Goal: Task Accomplishment & Management: Complete application form

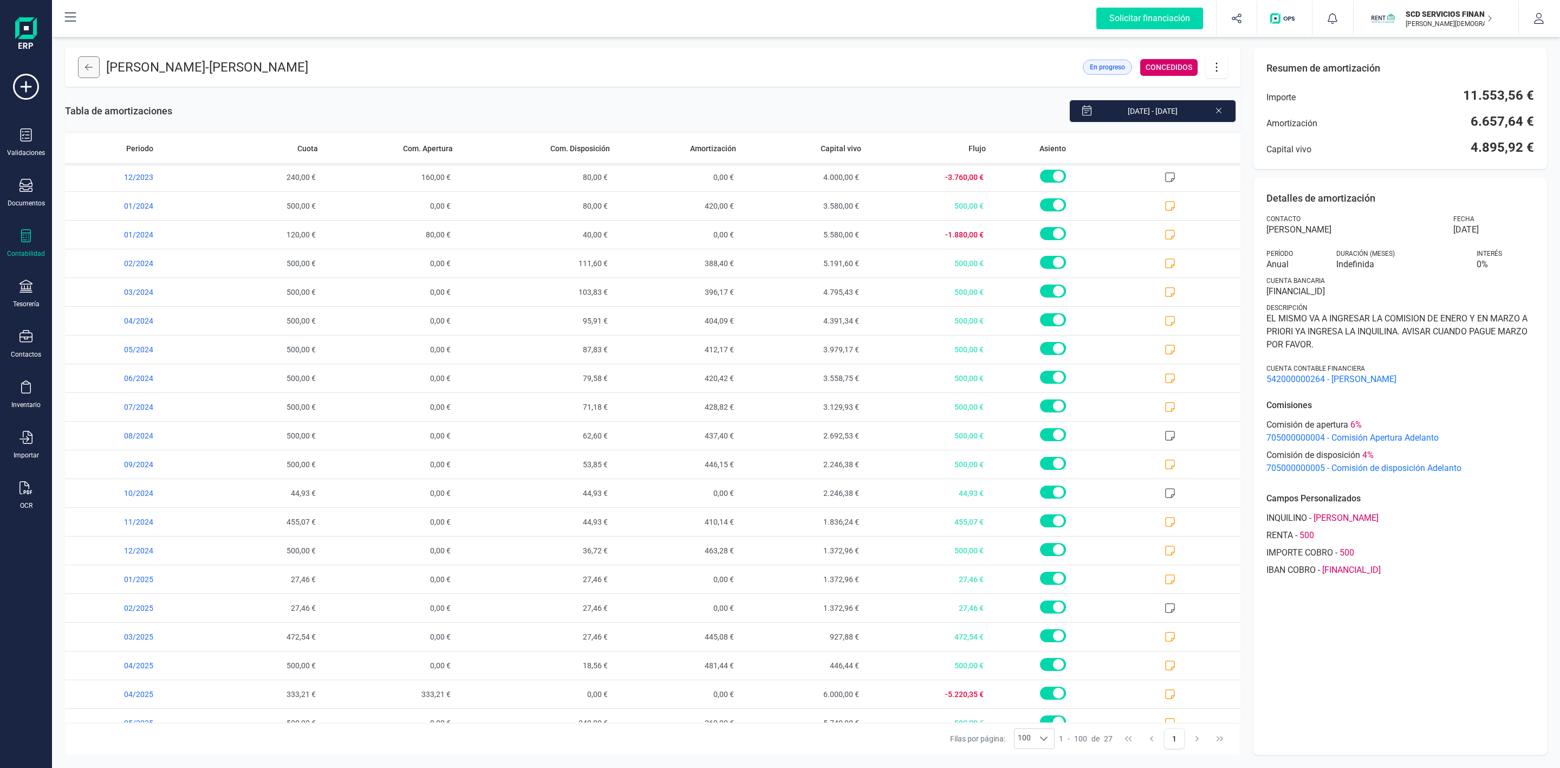
scroll to position [223, 0]
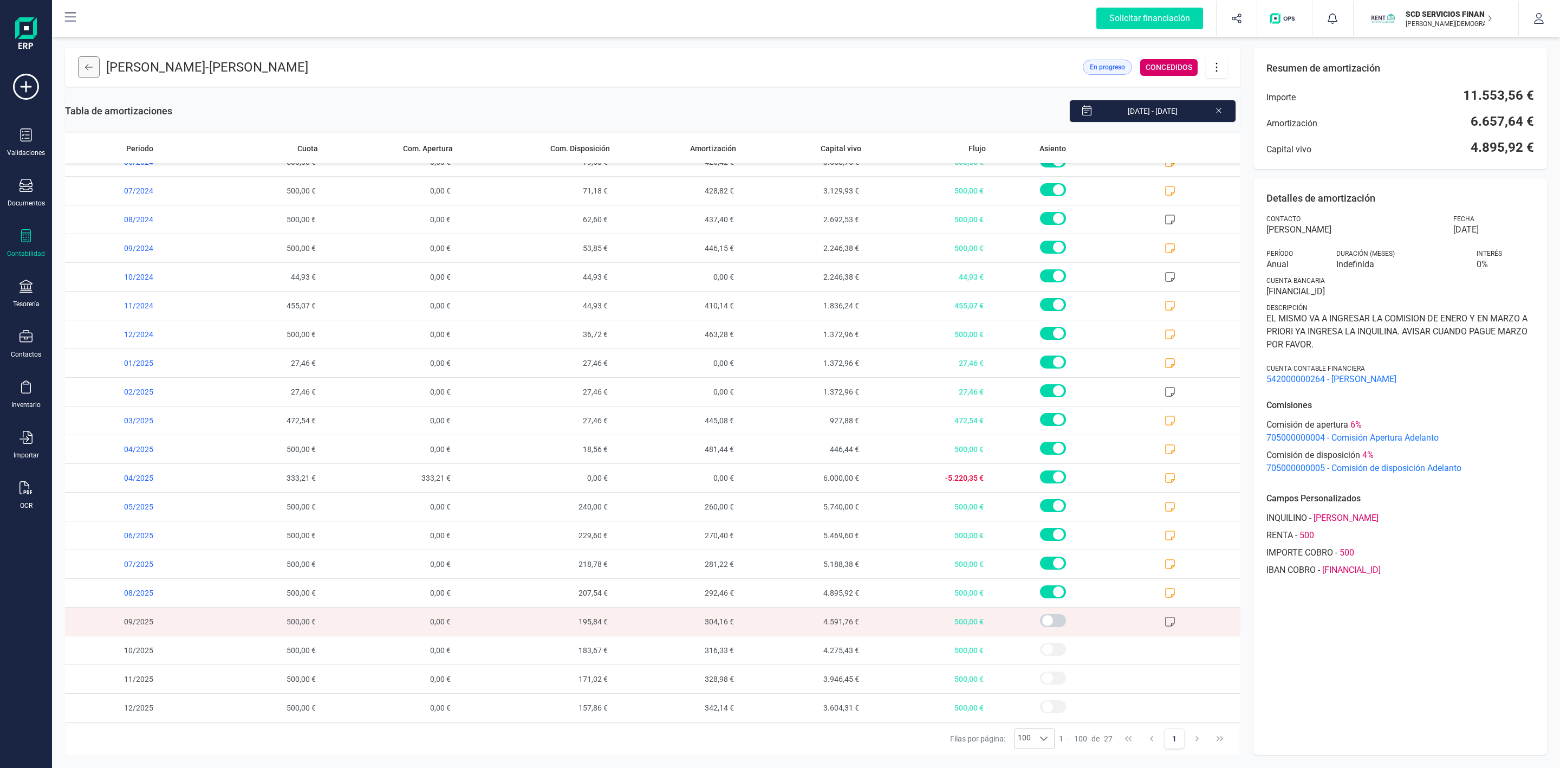
click at [88, 70] on icon at bounding box center [89, 67] width 8 height 9
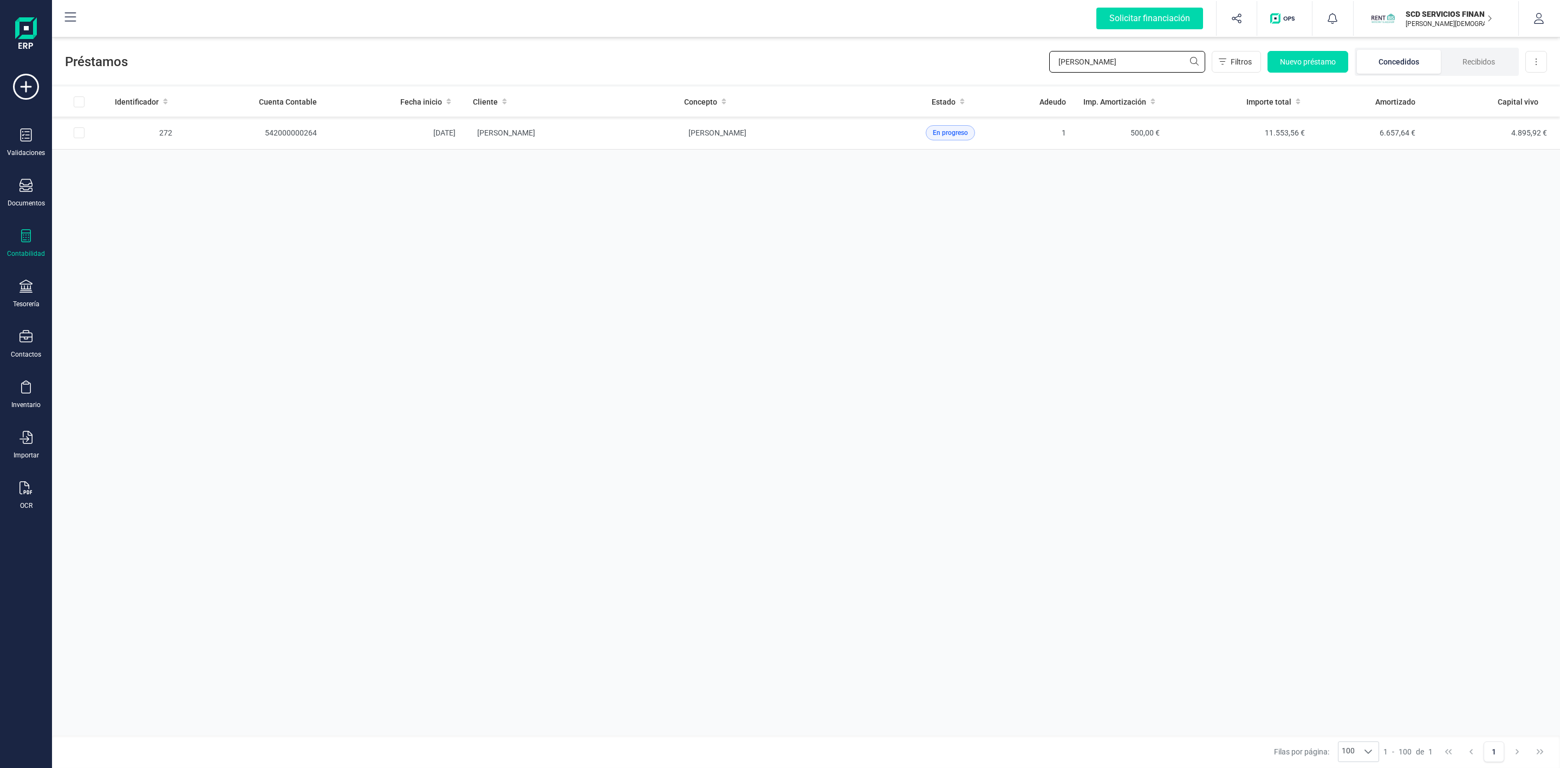
drag, startPoint x: 1102, startPoint y: 72, endPoint x: 1034, endPoint y: 79, distance: 69.2
click at [1037, 79] on div "Préstamos andres vicen Filtros Nuevo préstamo Concedidos Recibidos Descargar Ex…" at bounding box center [806, 60] width 1508 height 50
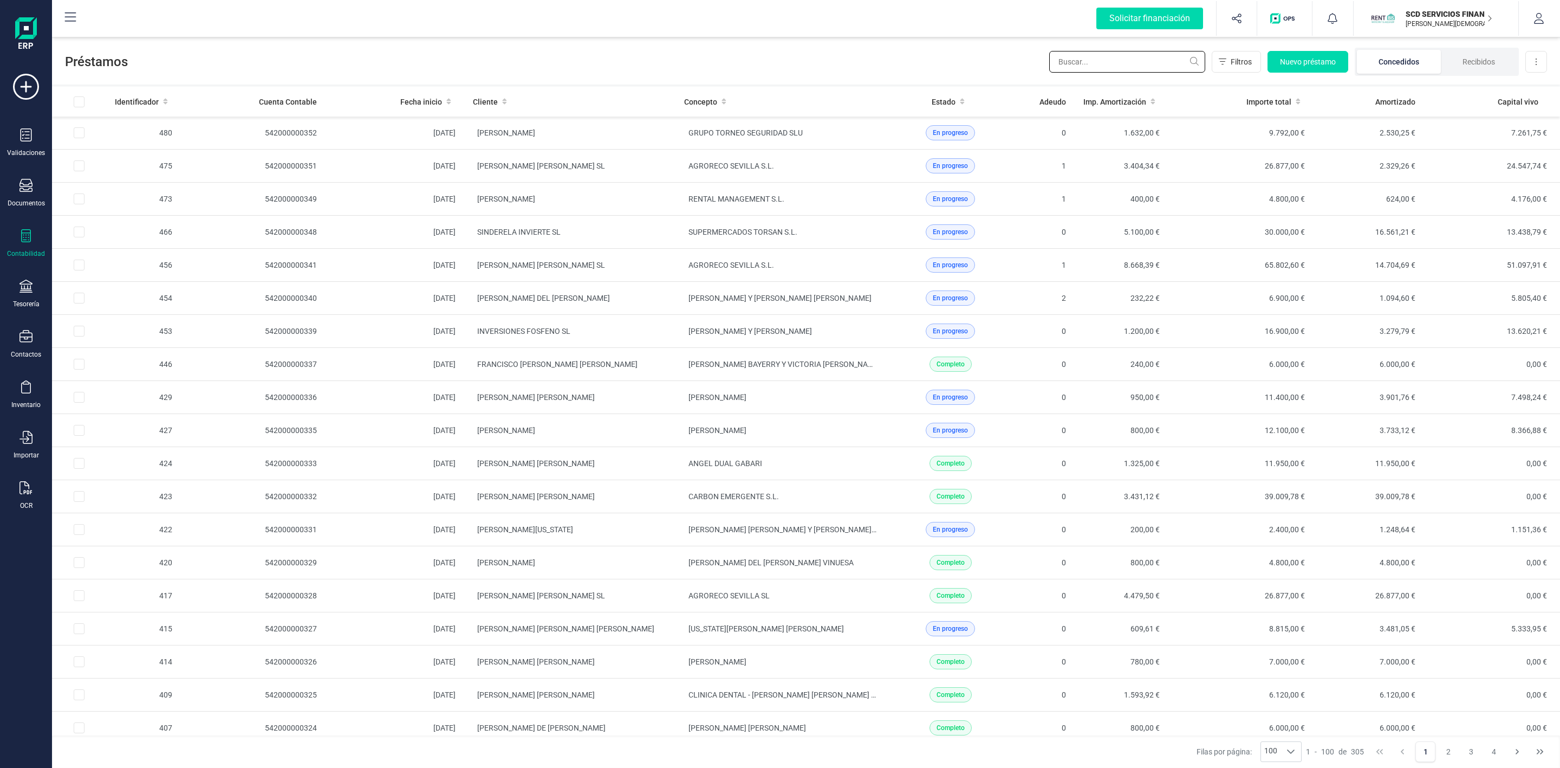
click at [1089, 62] on input "text" at bounding box center [1127, 62] width 156 height 22
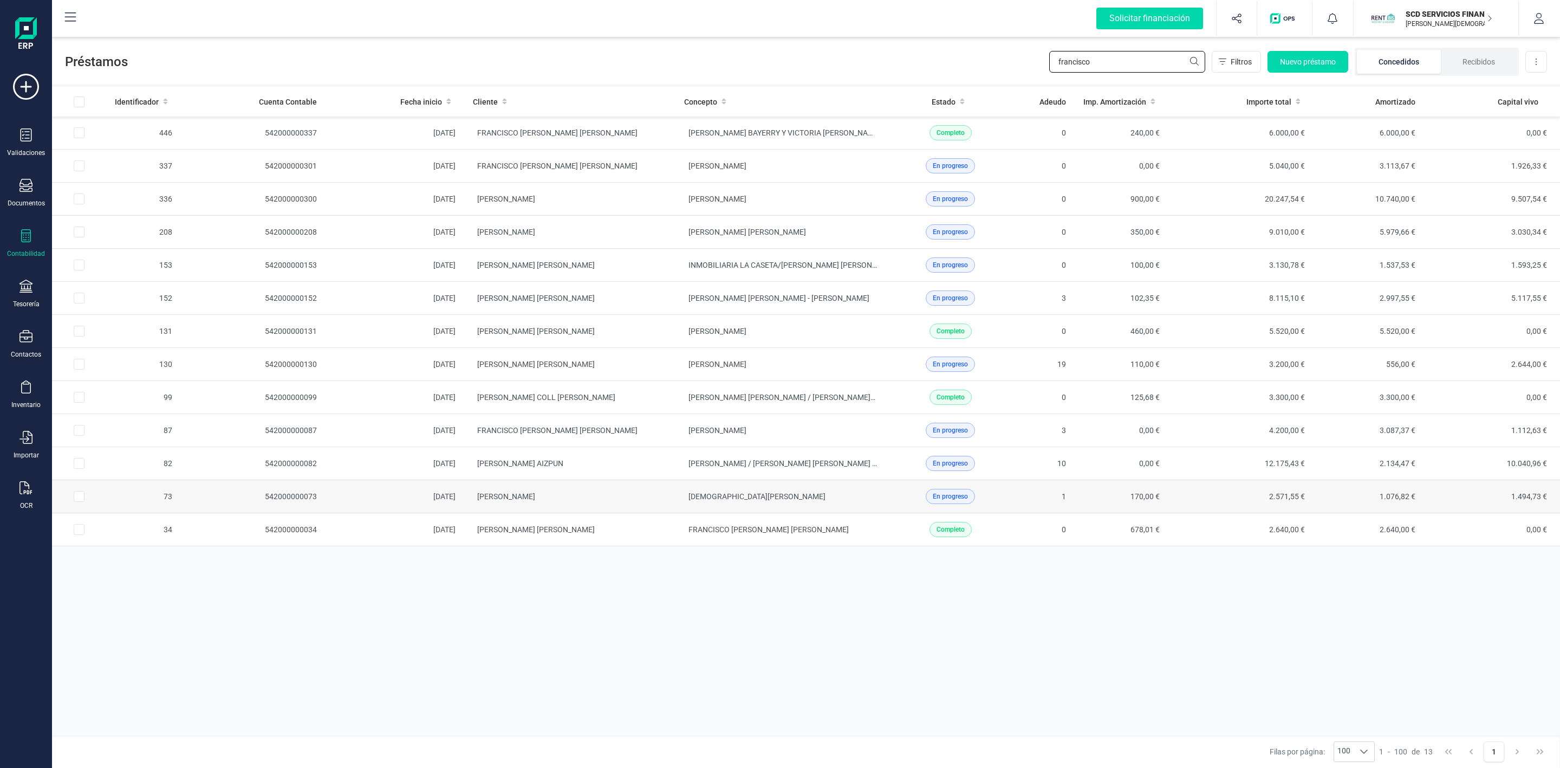
type input "francisco"
click at [774, 509] on td "ZORYANA ILKIV" at bounding box center [781, 496] width 211 height 33
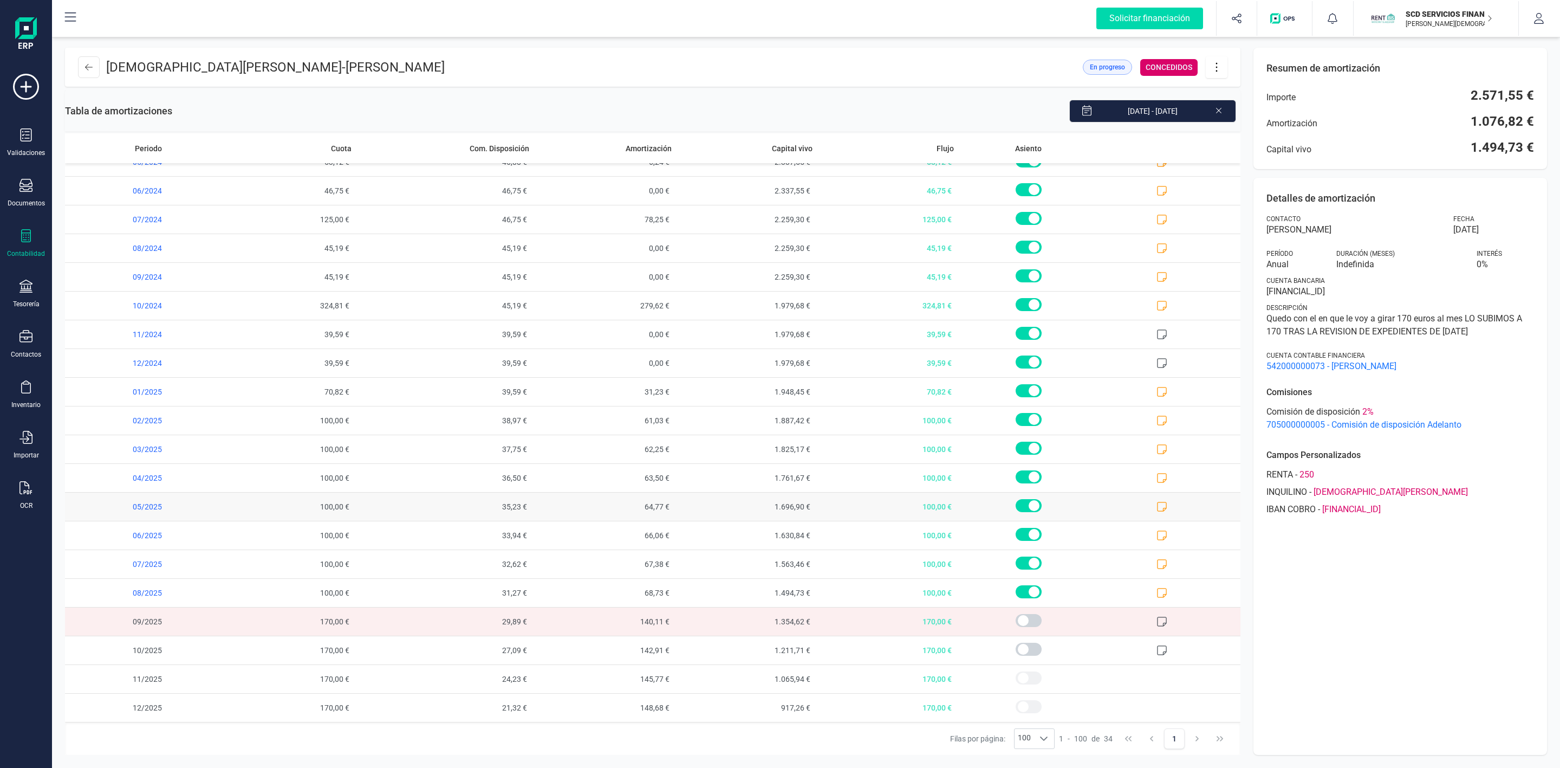
scroll to position [426, 0]
click at [98, 65] on button at bounding box center [89, 67] width 22 height 22
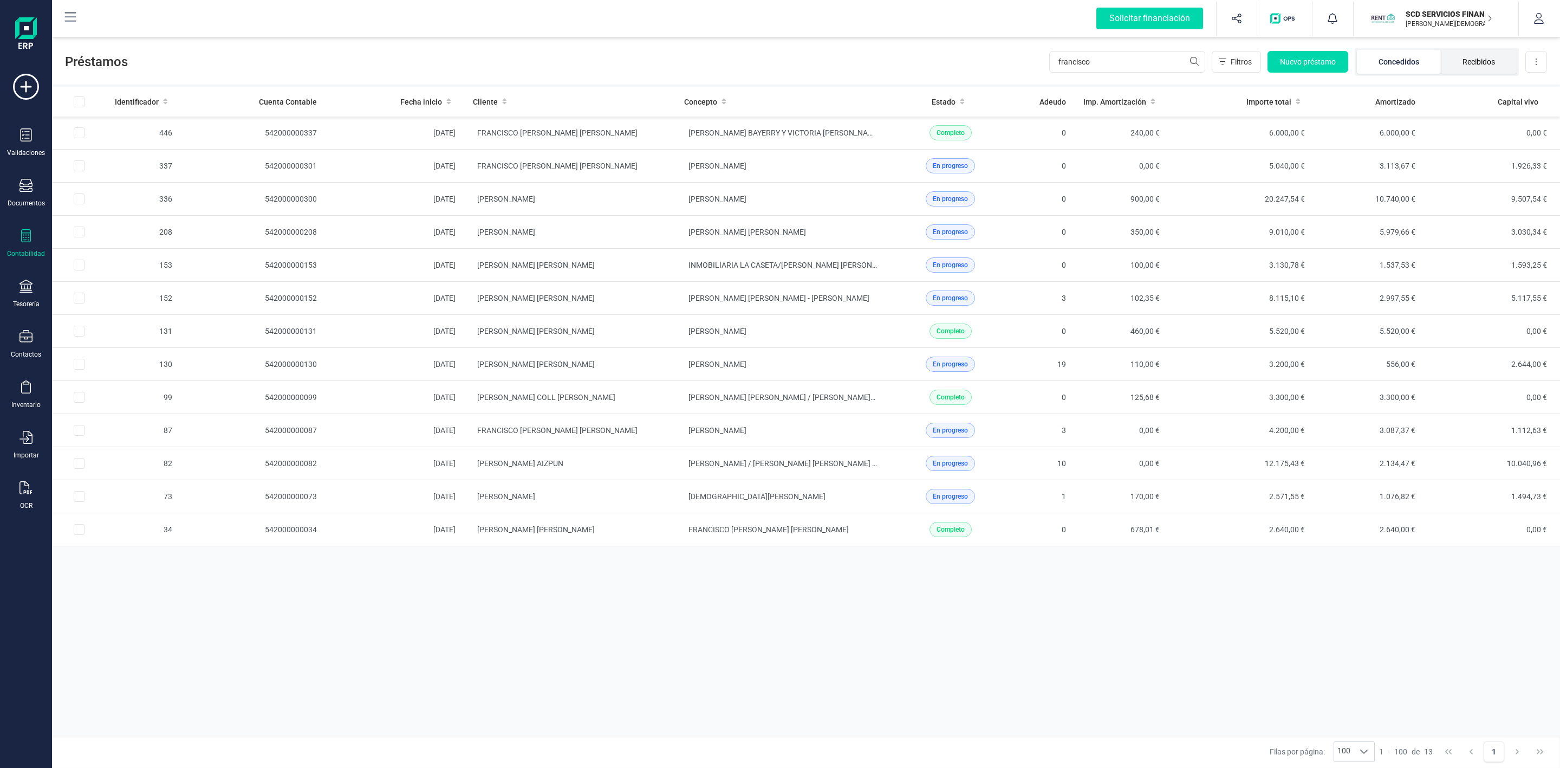
drag, startPoint x: 1479, startPoint y: 61, endPoint x: 1472, endPoint y: 61, distance: 7.0
click at [1479, 61] on li "Recibidos" at bounding box center [1479, 62] width 76 height 24
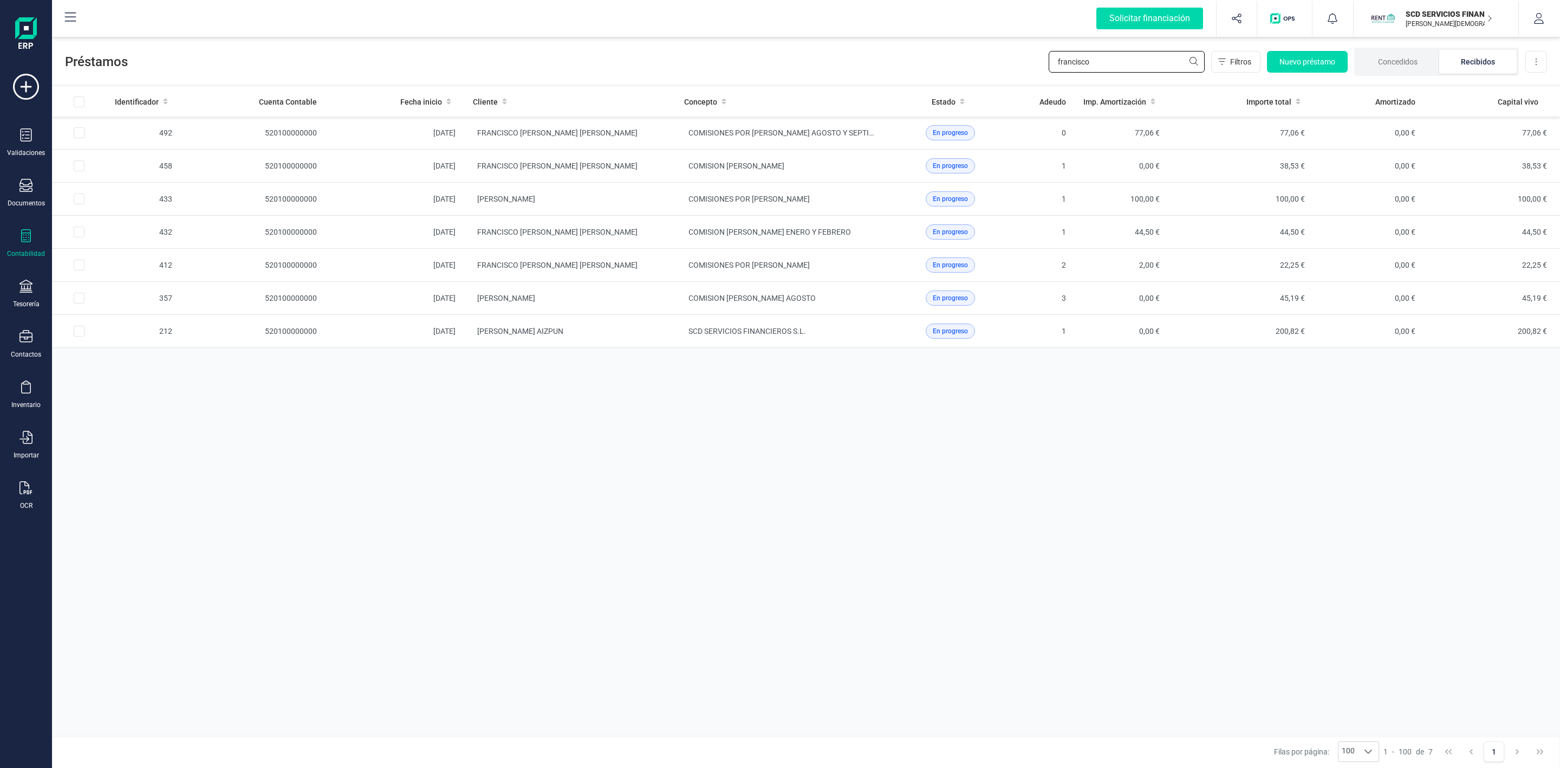
click at [1161, 63] on input "francisco" at bounding box center [1127, 62] width 156 height 22
drag, startPoint x: 1104, startPoint y: 67, endPoint x: 982, endPoint y: 85, distance: 123.7
click at [999, 83] on div "Préstamos francisco Filtros Nuevo préstamo Concedidos Recibidos Descargar Excel" at bounding box center [806, 60] width 1508 height 50
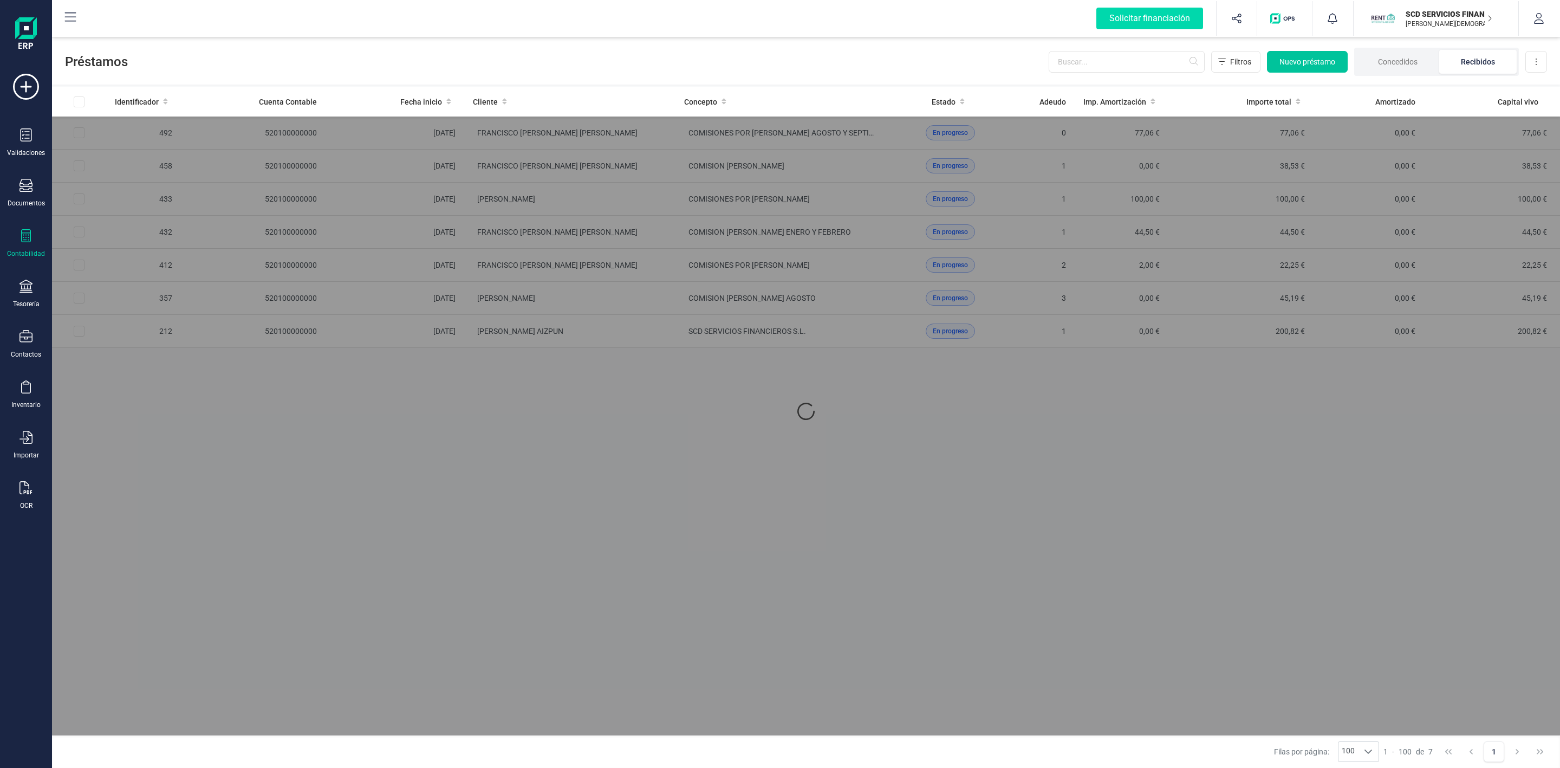
click at [1299, 63] on span "Nuevo préstamo" at bounding box center [1308, 61] width 56 height 11
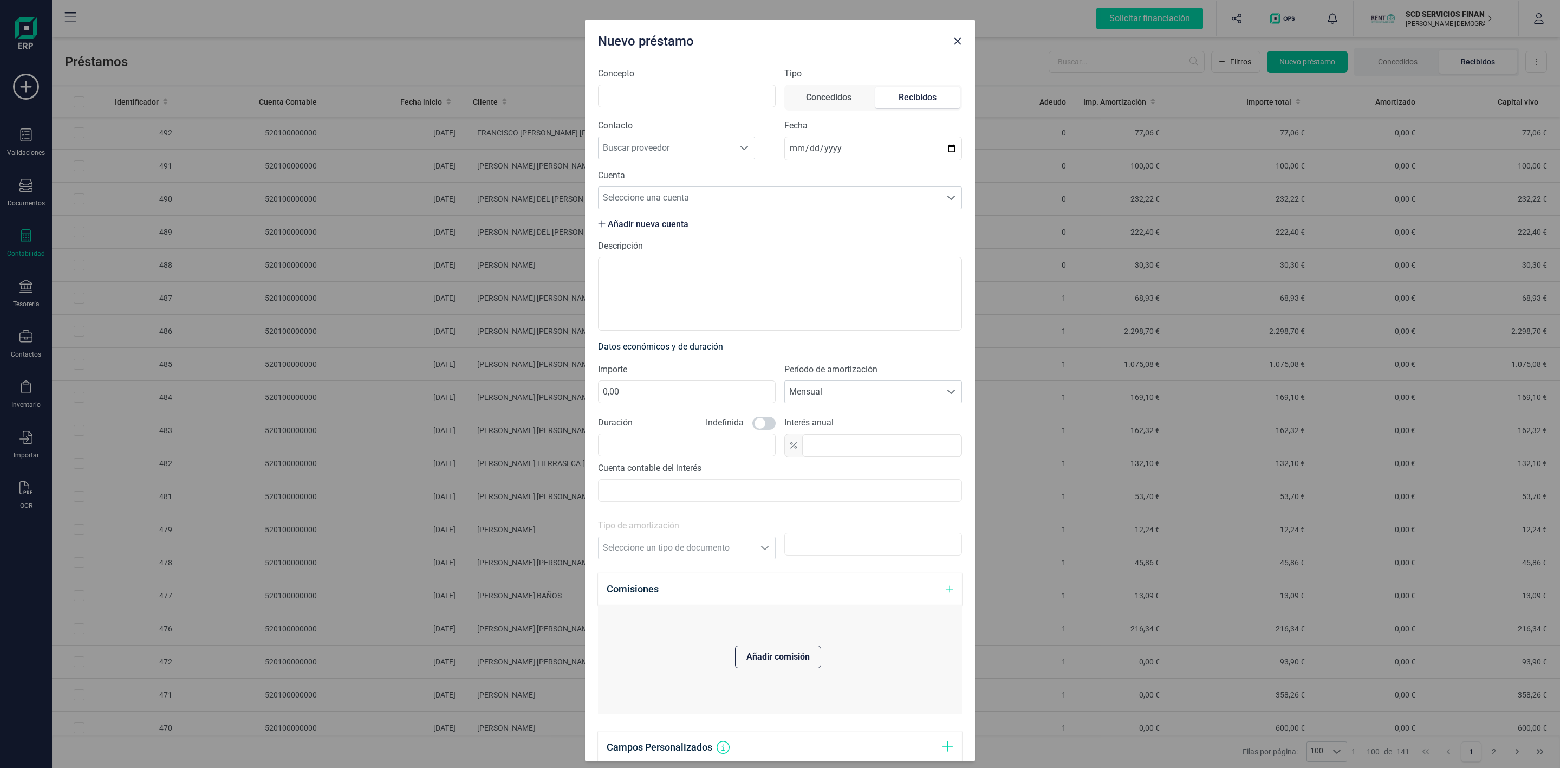
click at [1299, 63] on div "Nuevo préstamo Concepto Tipo Concedidos Recibidos Contacto Buscar proveedor Bus…" at bounding box center [780, 384] width 1560 height 768
click at [657, 192] on span "Seleccione una cuenta" at bounding box center [770, 198] width 342 height 22
click at [652, 96] on input "Concepto" at bounding box center [687, 96] width 178 height 23
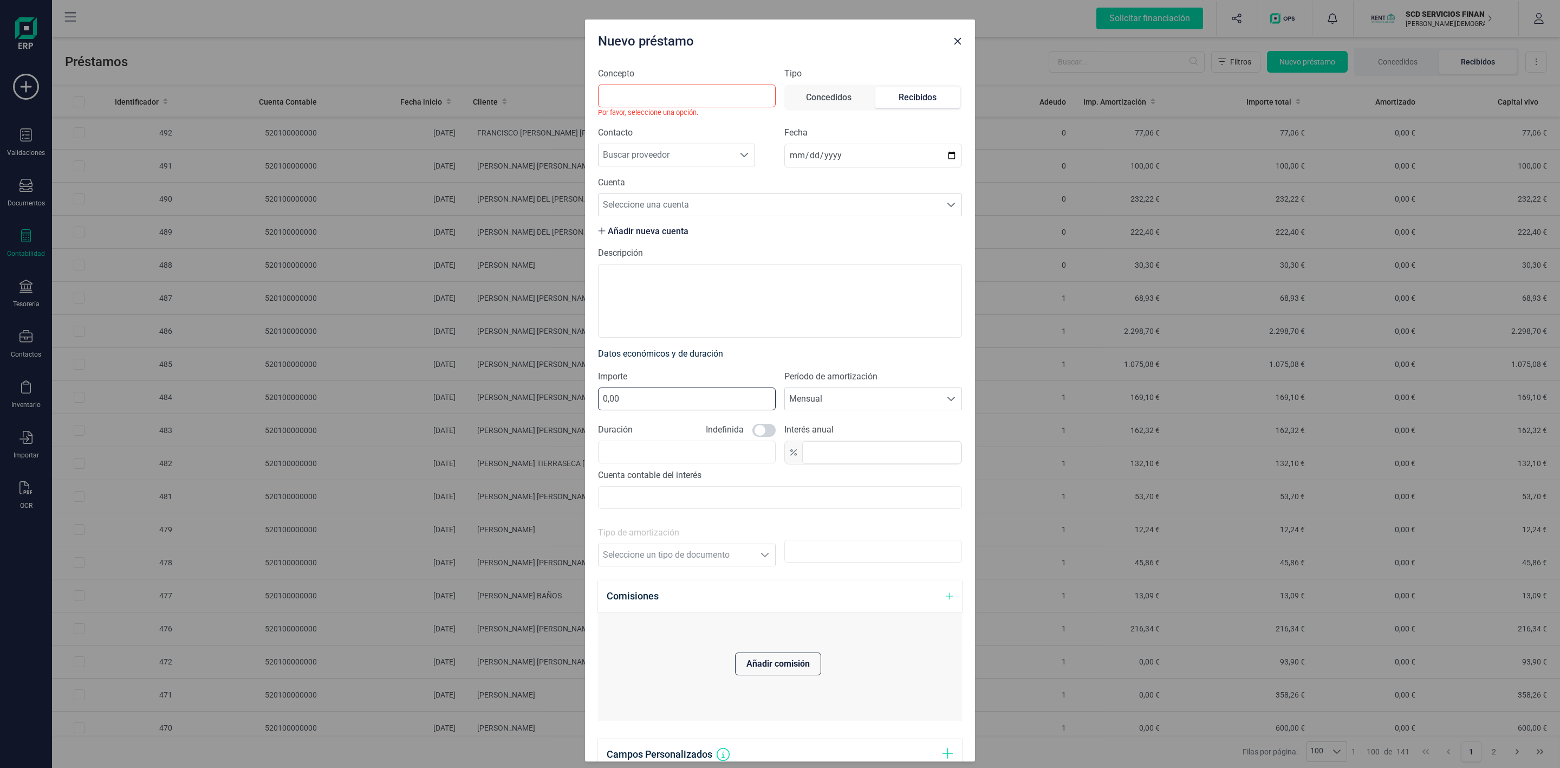
drag, startPoint x: 678, startPoint y: 391, endPoint x: 538, endPoint y: 398, distance: 140.0
click at [548, 402] on div "Nuevo préstamo Concepto Por favor, seleccione una opción. Tipo Concedidos Recib…" at bounding box center [780, 384] width 1560 height 768
type input "170,00"
click at [764, 432] on span at bounding box center [763, 430] width 23 height 13
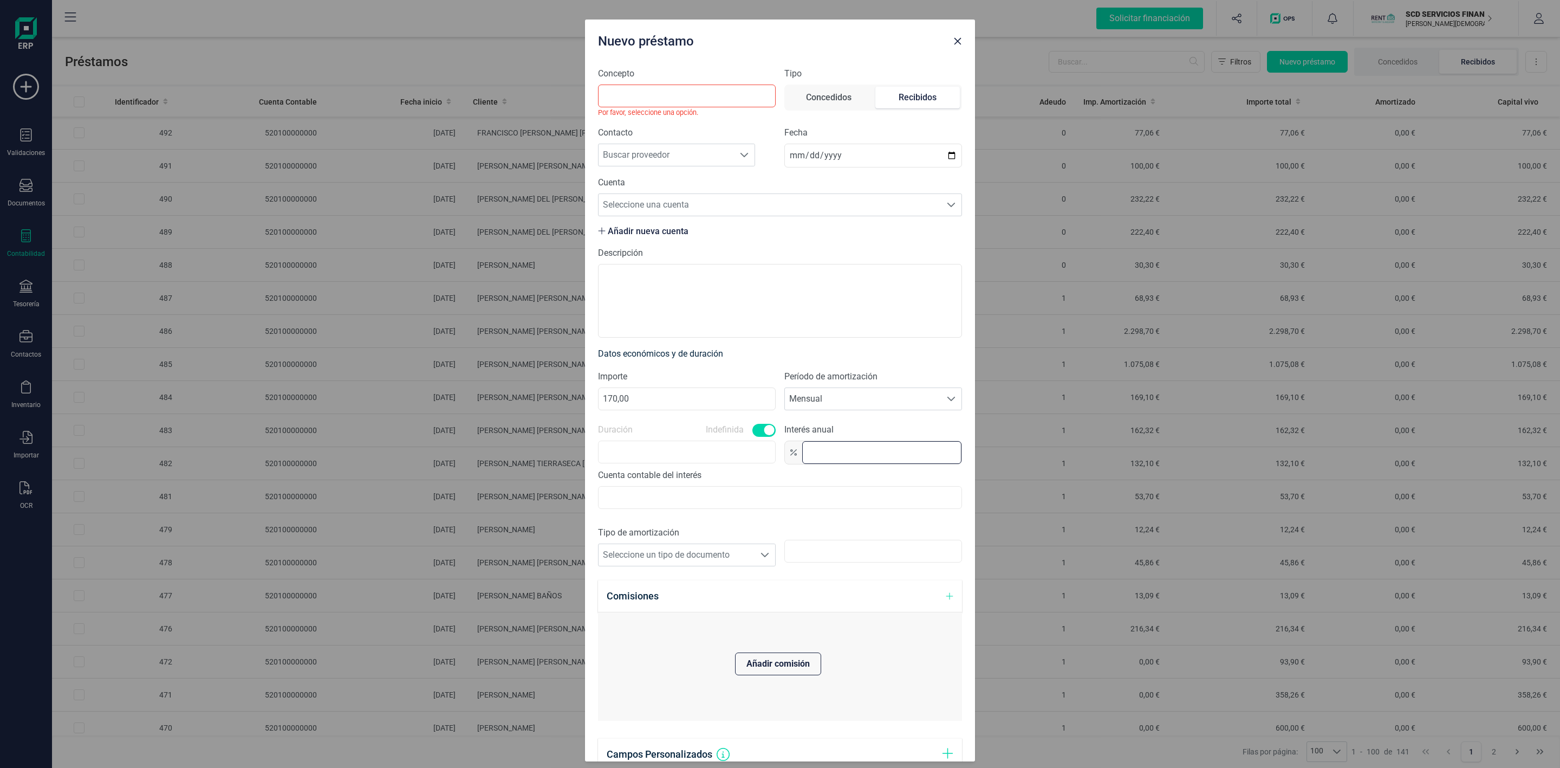
click at [828, 464] on input "text" at bounding box center [881, 452] width 159 height 23
type input "0,0"
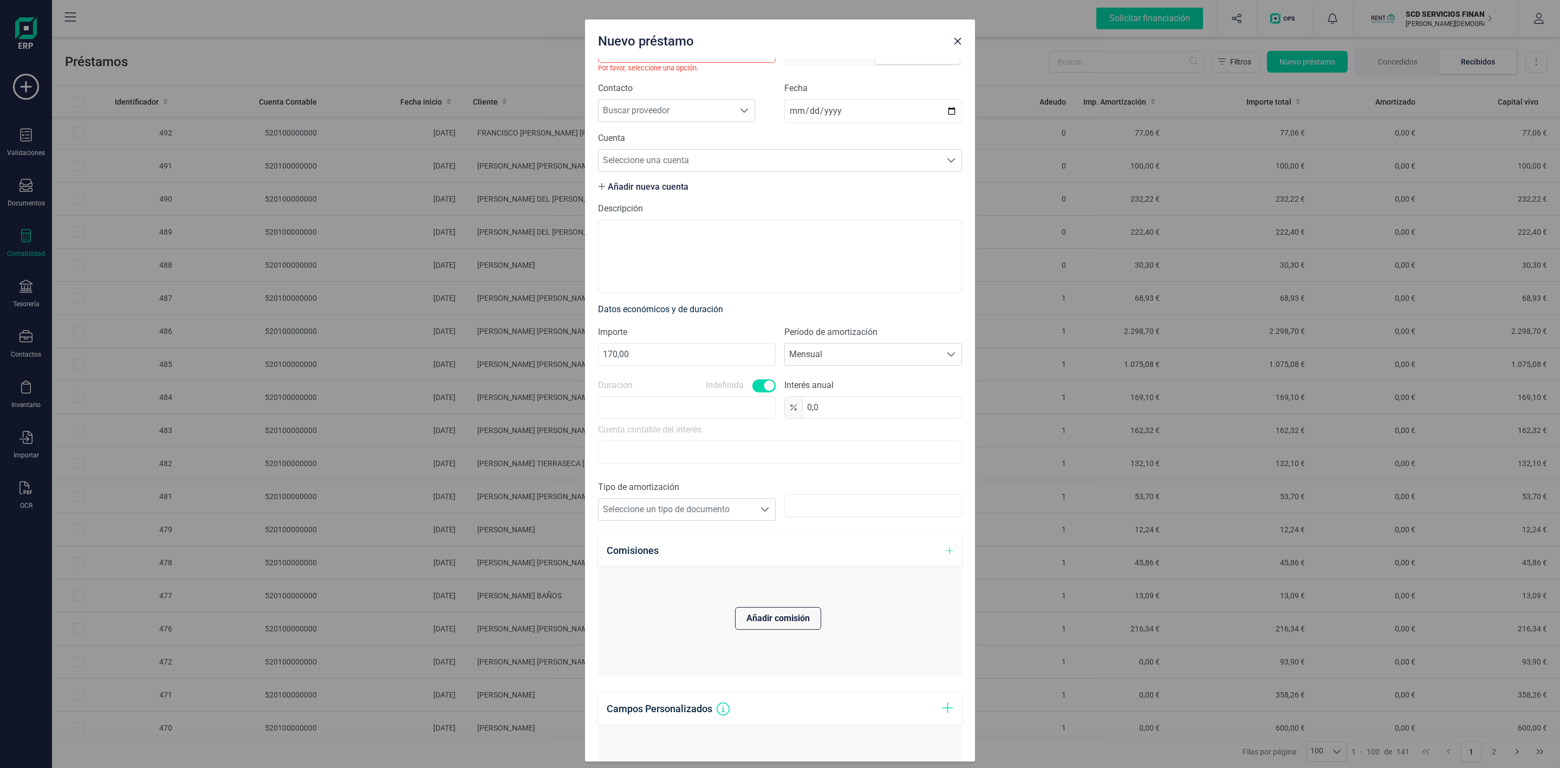
scroll to position [81, 0]
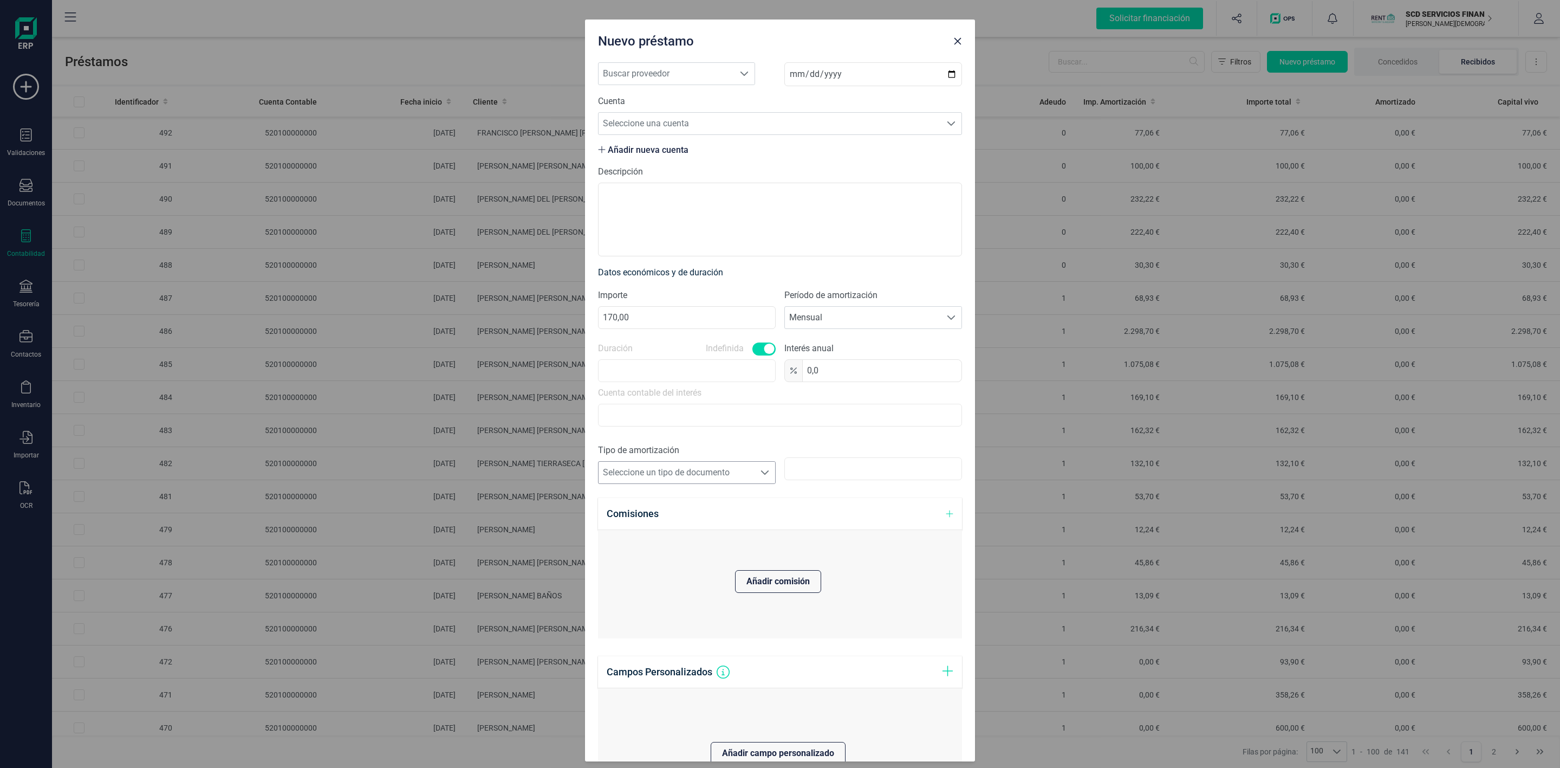
click at [716, 479] on span "Seleccione un tipo de documento" at bounding box center [677, 473] width 156 height 22
click at [655, 528] on li "Variable" at bounding box center [684, 525] width 172 height 22
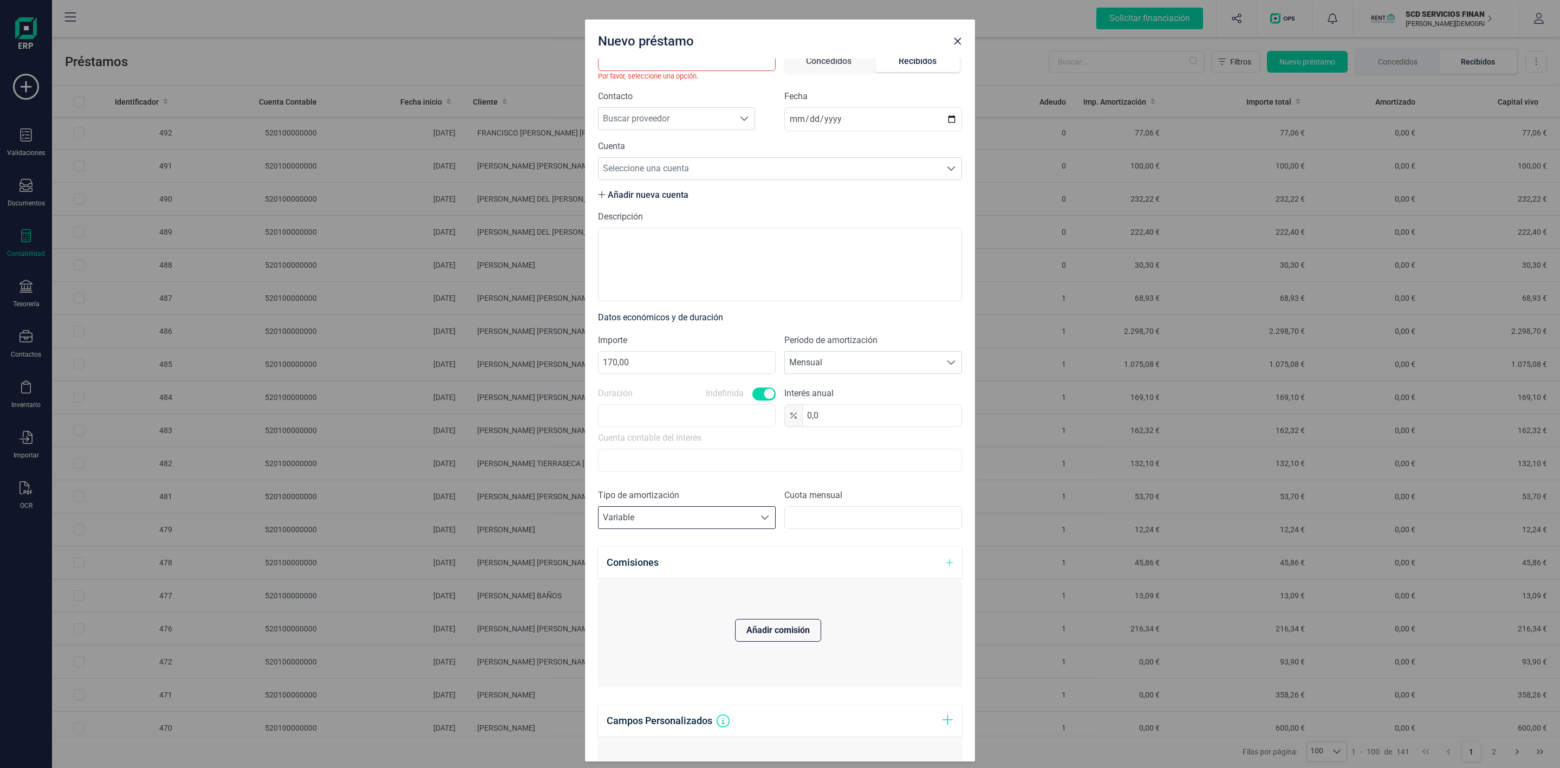
scroll to position [0, 0]
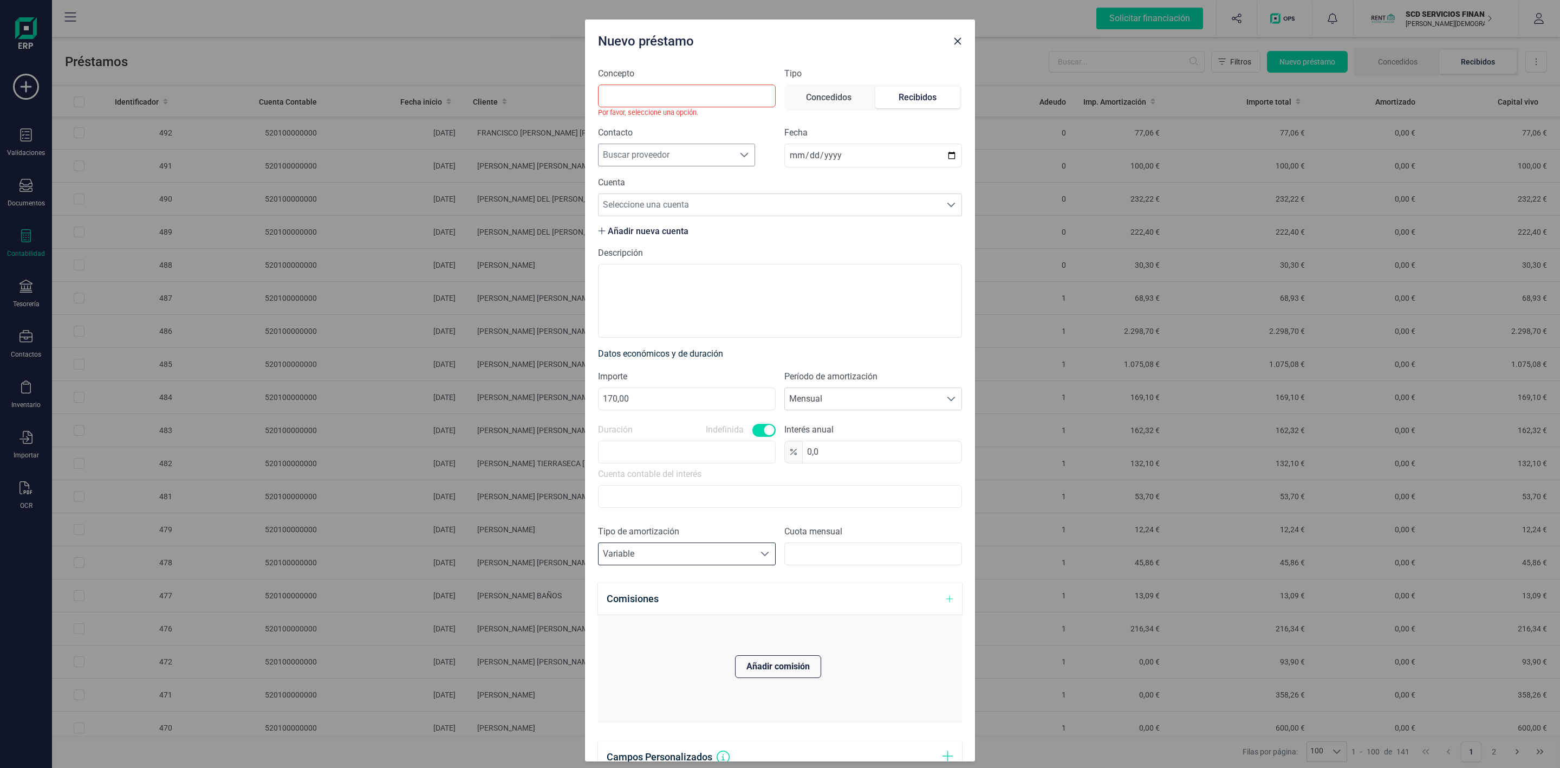
click at [652, 153] on span "Buscar proveedor" at bounding box center [666, 155] width 135 height 22
click at [653, 88] on input "Concepto" at bounding box center [687, 96] width 178 height 23
click at [670, 151] on span "Buscar proveedor" at bounding box center [666, 155] width 135 height 22
type input "francisco javier mo"
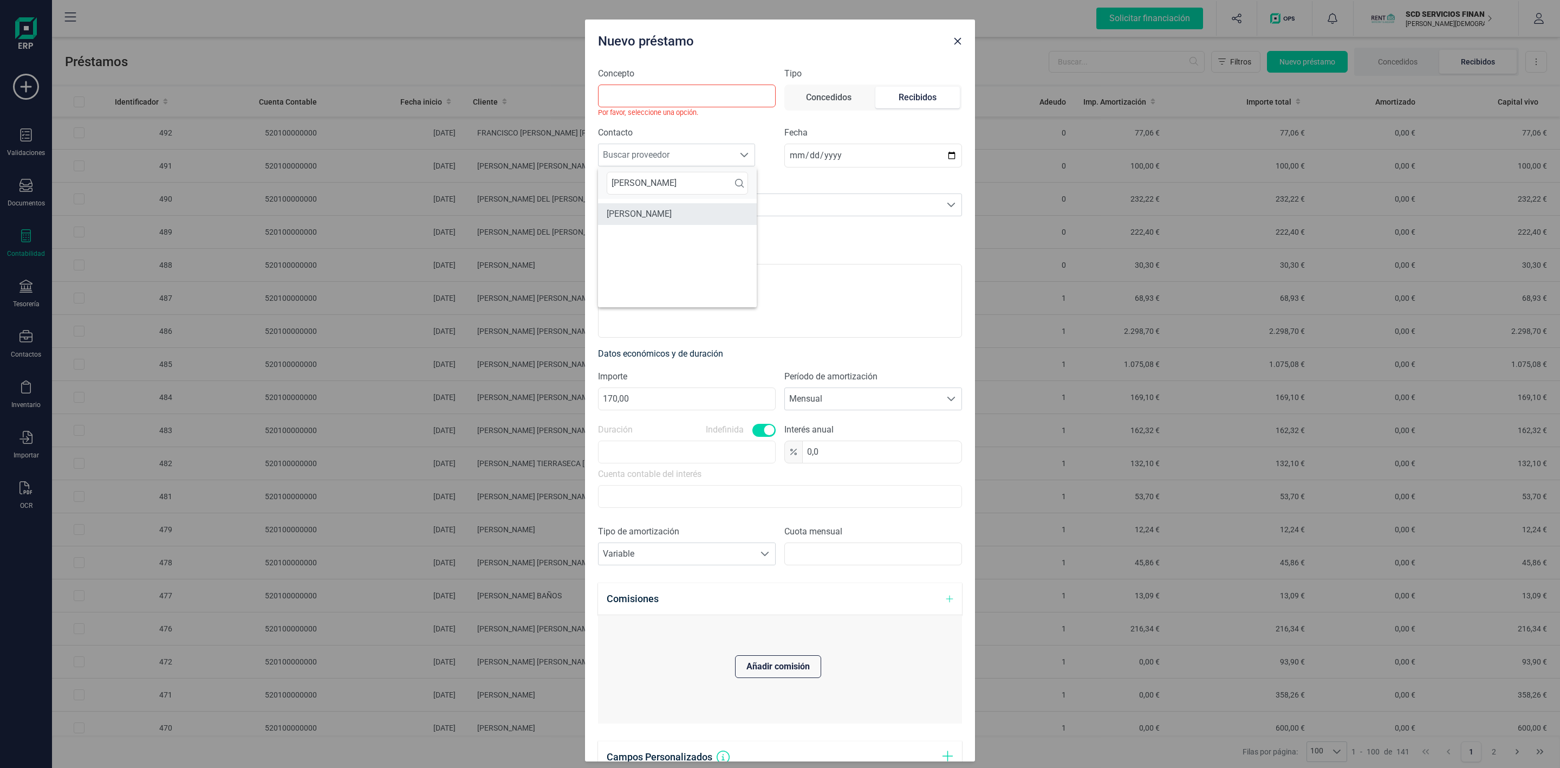
click at [712, 216] on li "FRANCISCO JAVIER MOYA GARCIA" at bounding box center [677, 214] width 159 height 22
click at [772, 207] on span "Seleccione una cuenta" at bounding box center [770, 205] width 342 height 22
click at [710, 226] on li "ES7121000691820100974106" at bounding box center [774, 233] width 352 height 22
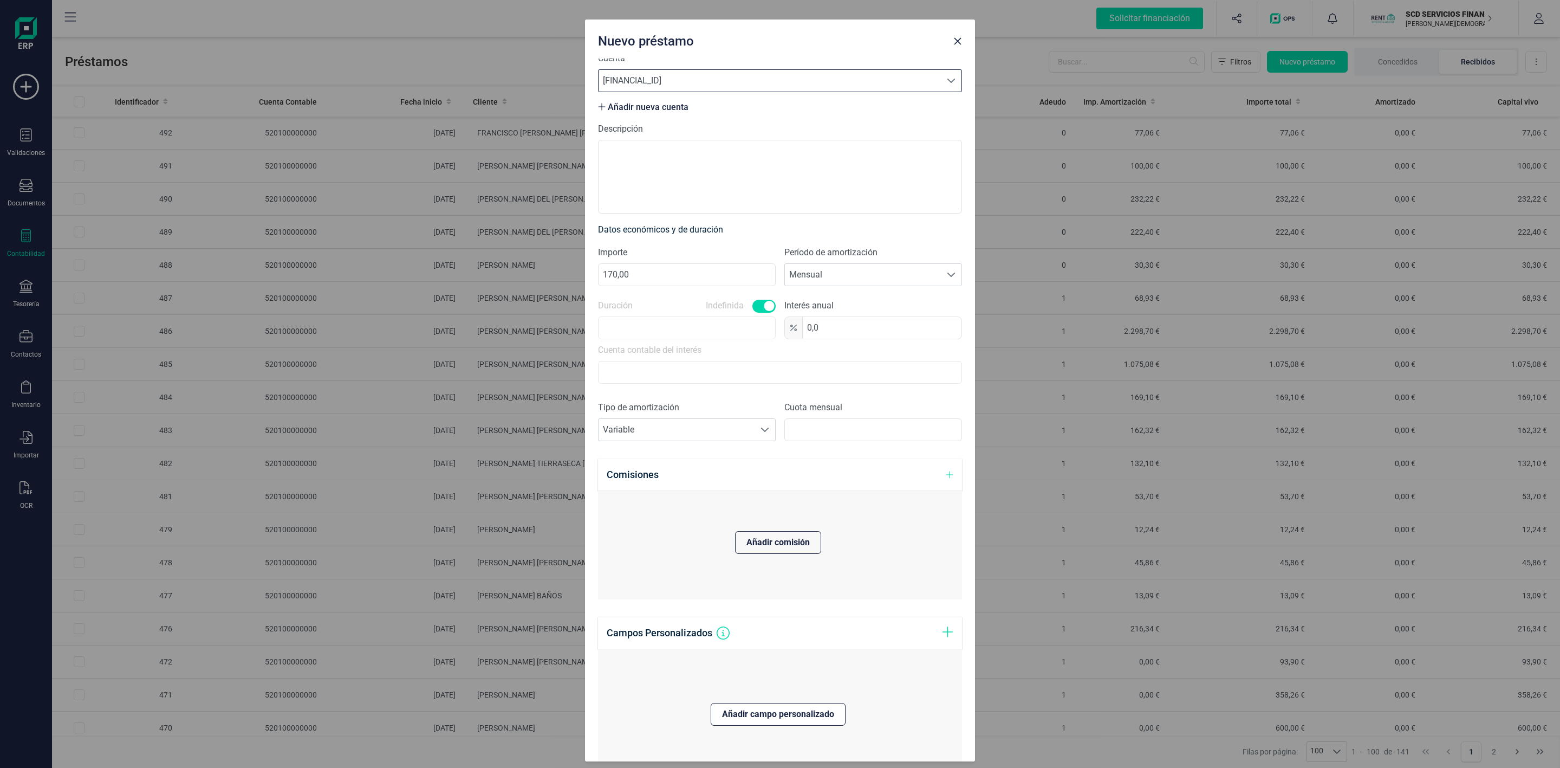
scroll to position [244, 0]
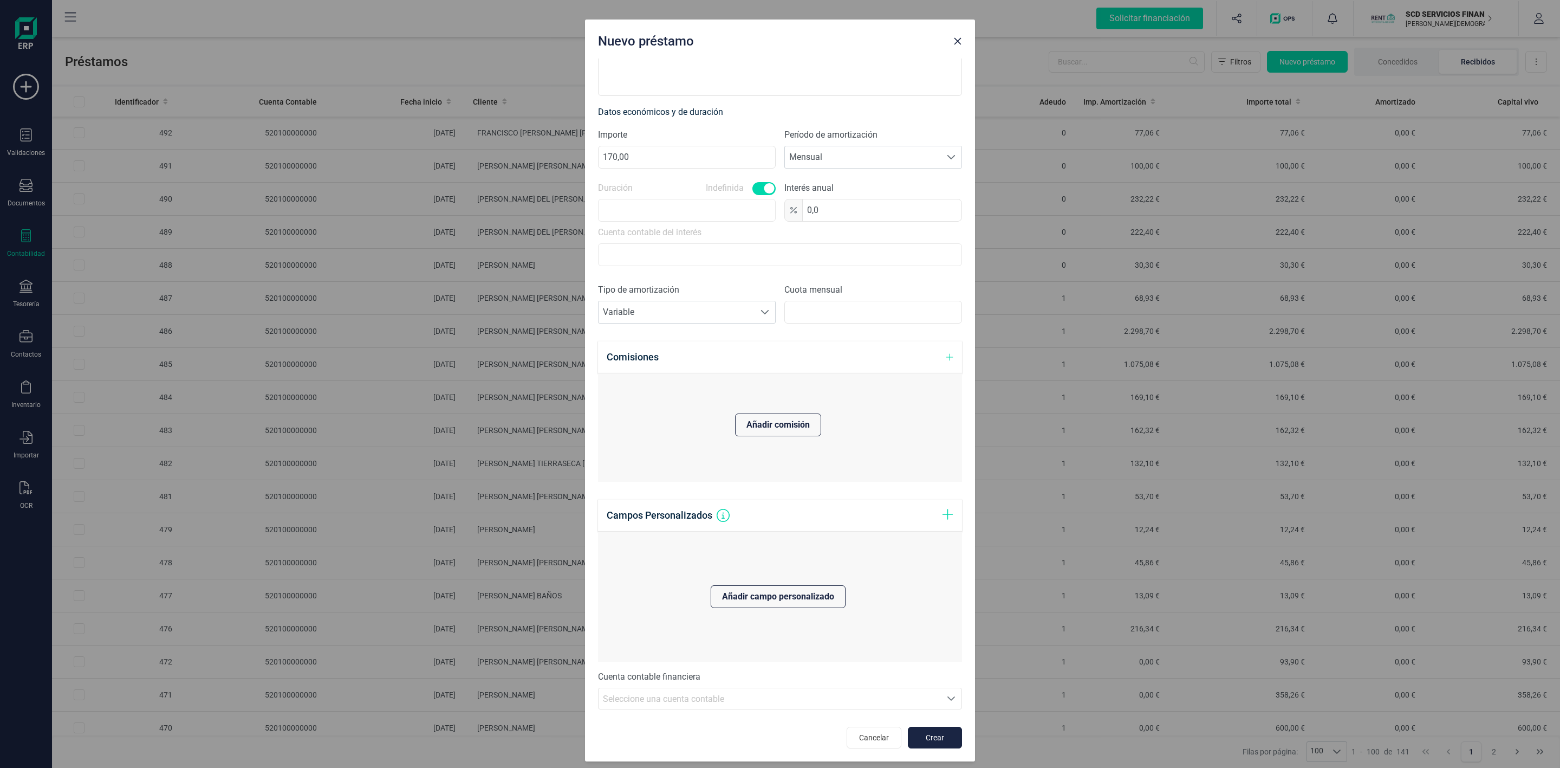
click at [941, 705] on div "Seleccione una cuenta" at bounding box center [951, 698] width 21 height 21
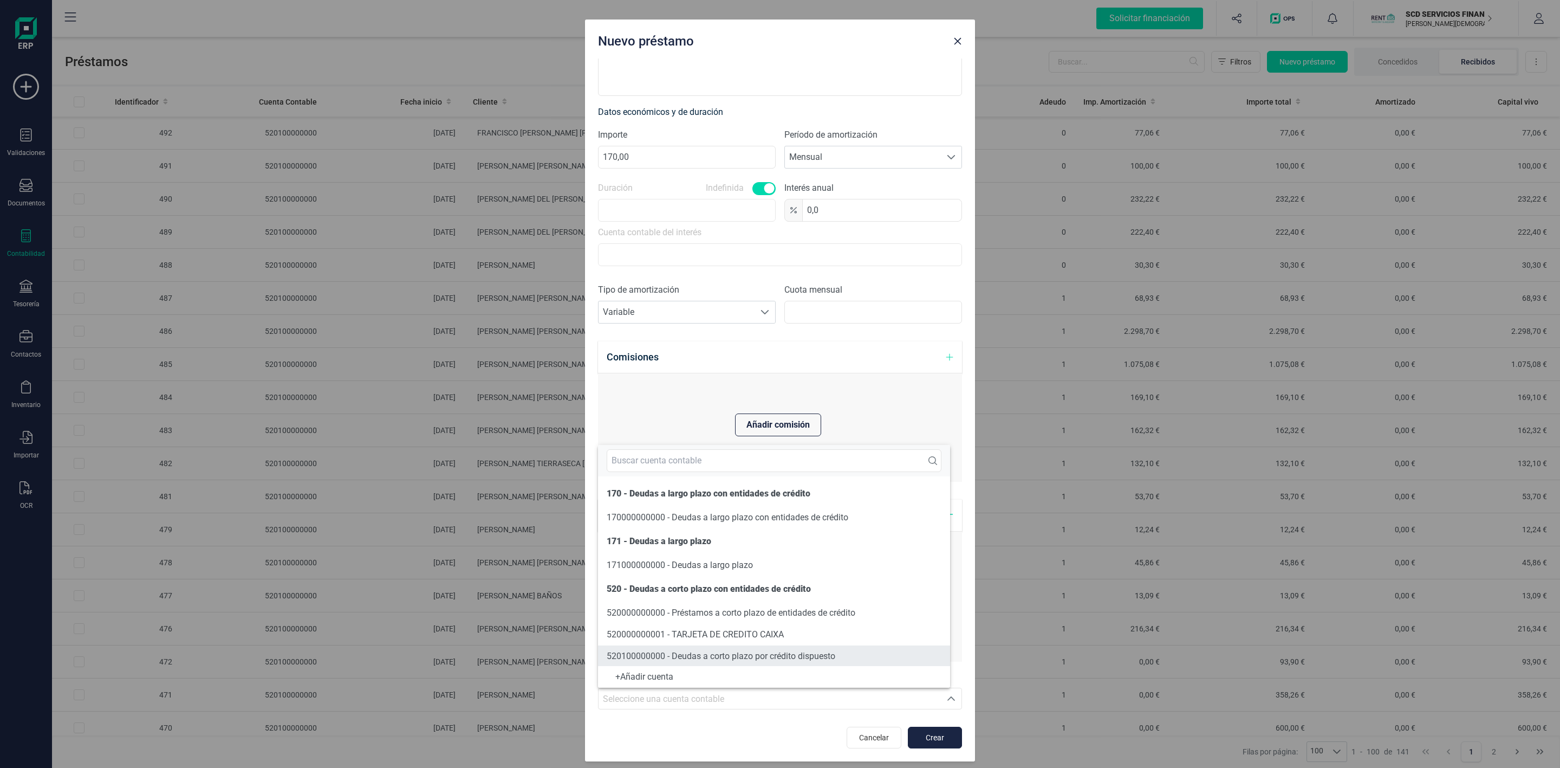
scroll to position [1, 0]
click at [794, 657] on span "520100000000 - Deudas a corto plazo por crédito dispuesto" at bounding box center [721, 655] width 229 height 10
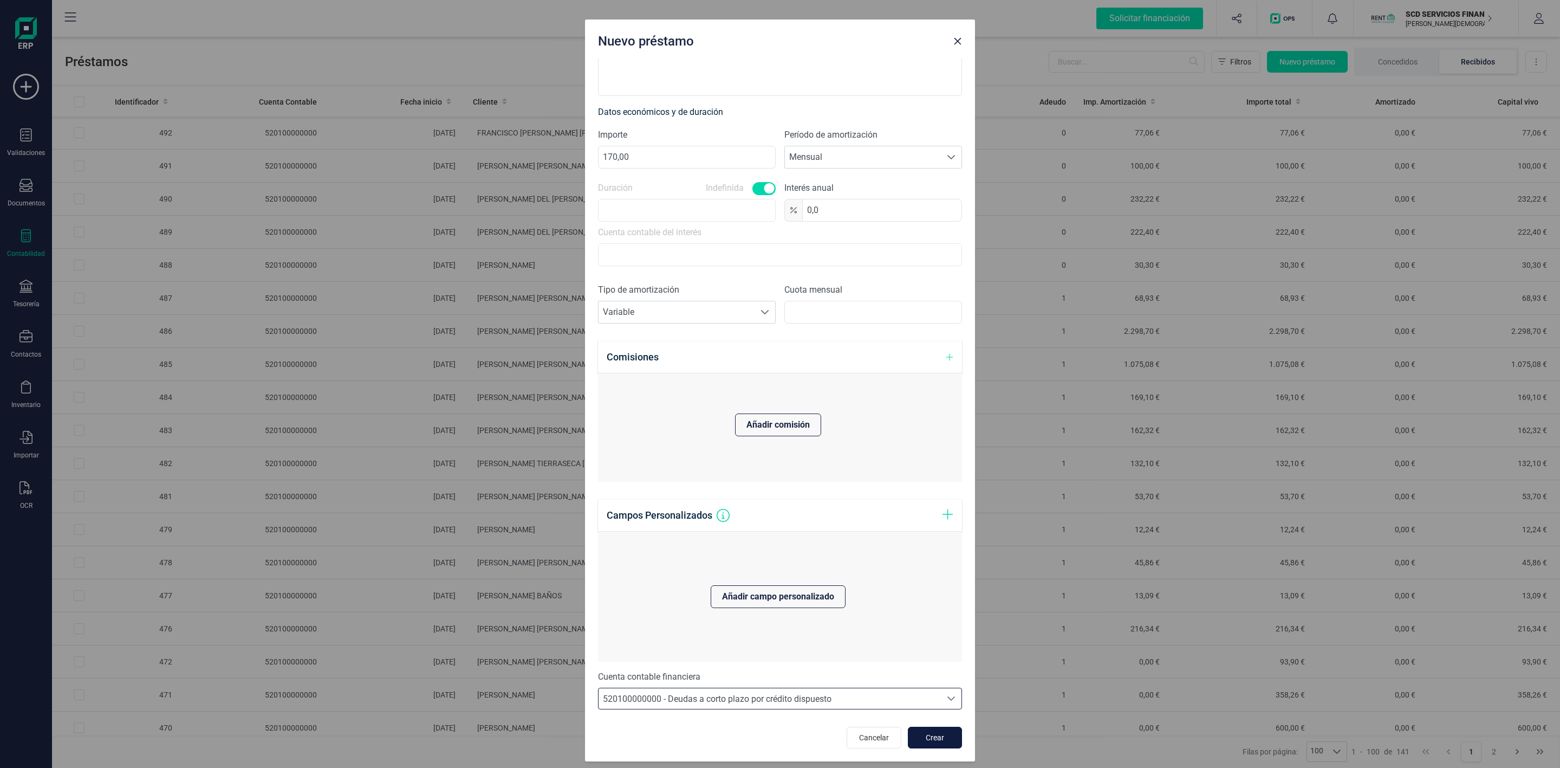
click at [920, 735] on span "Crear" at bounding box center [934, 737] width 29 height 11
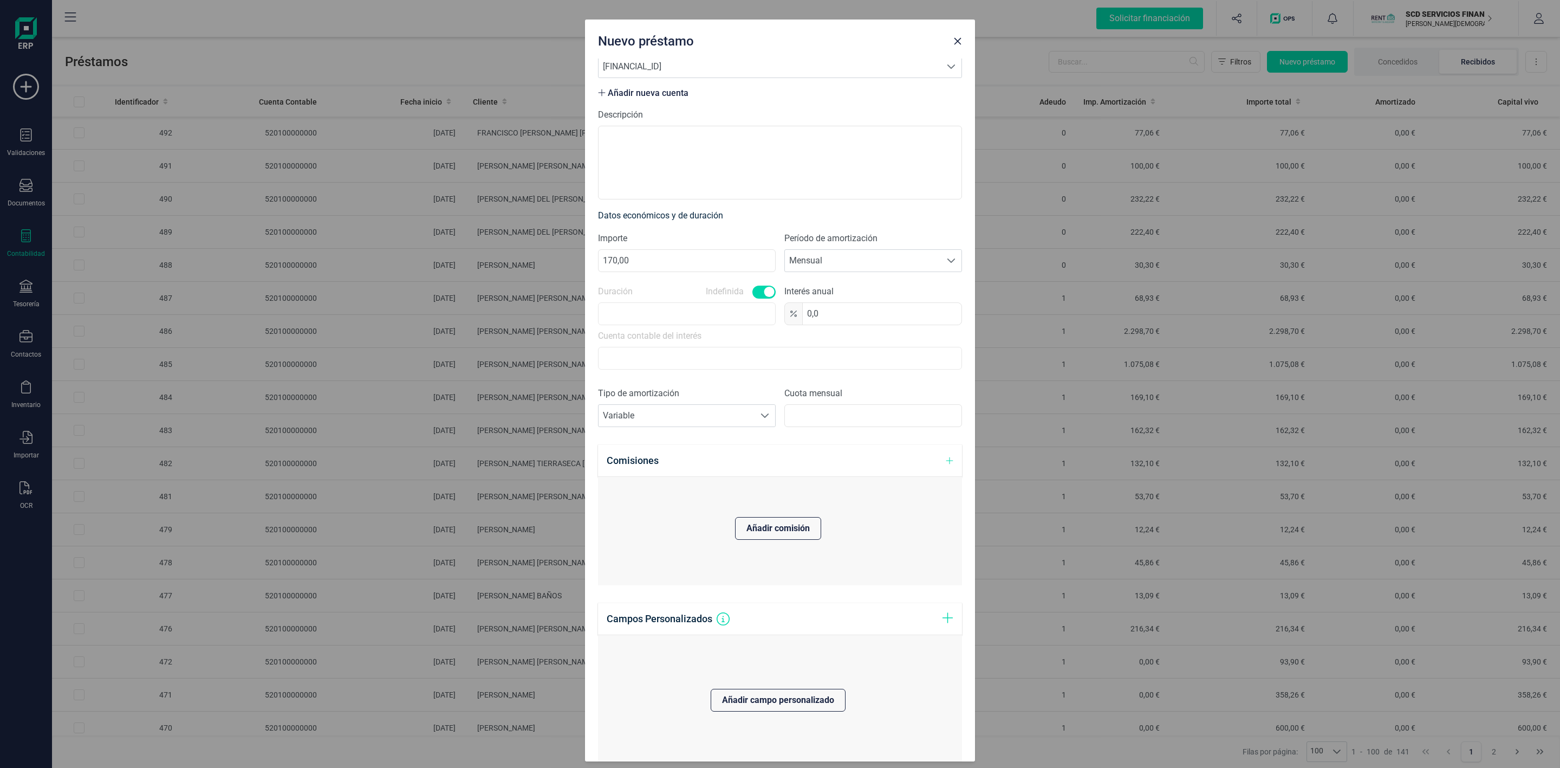
scroll to position [0, 0]
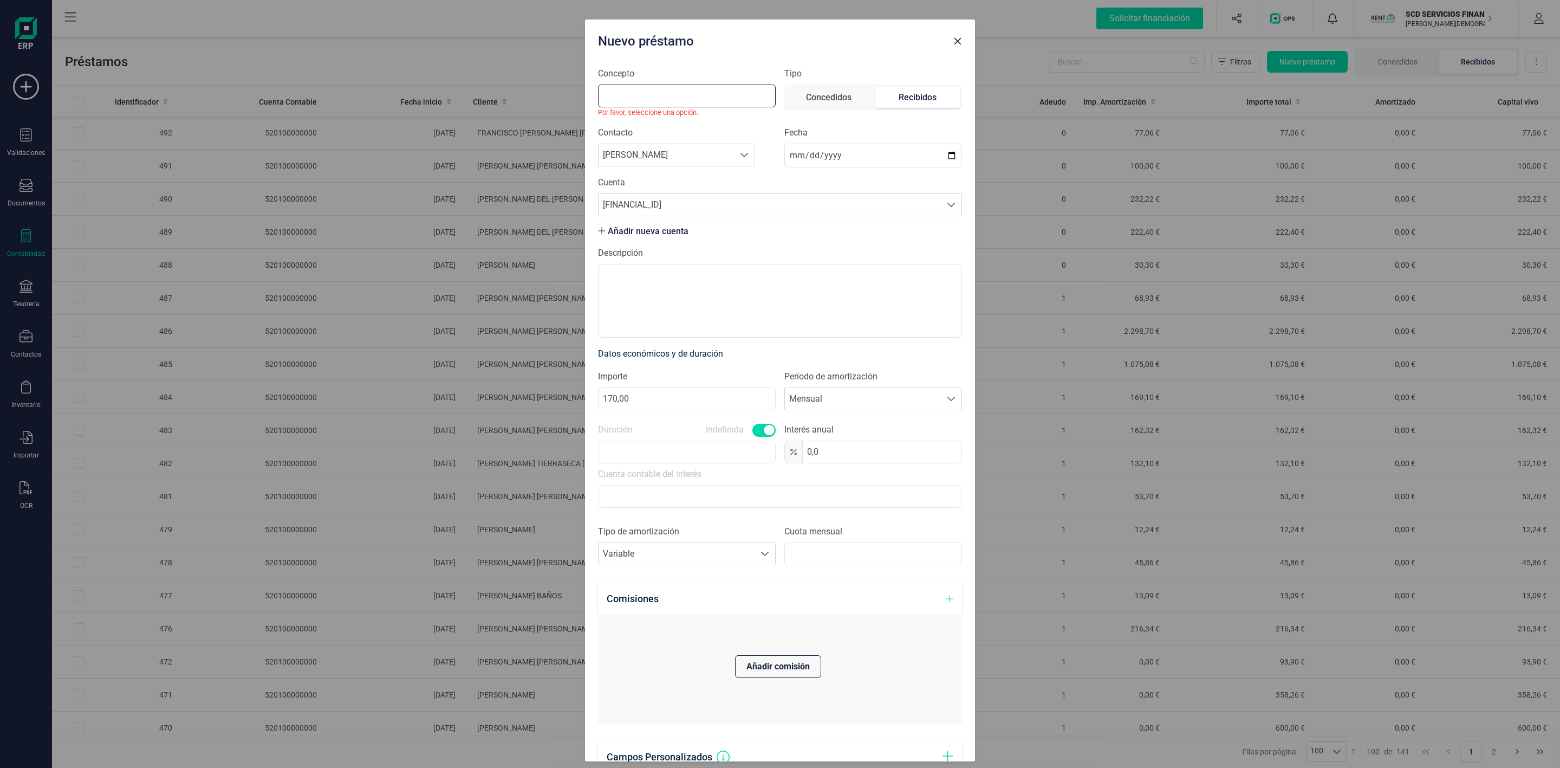
click at [698, 100] on input "Concepto" at bounding box center [687, 96] width 178 height 23
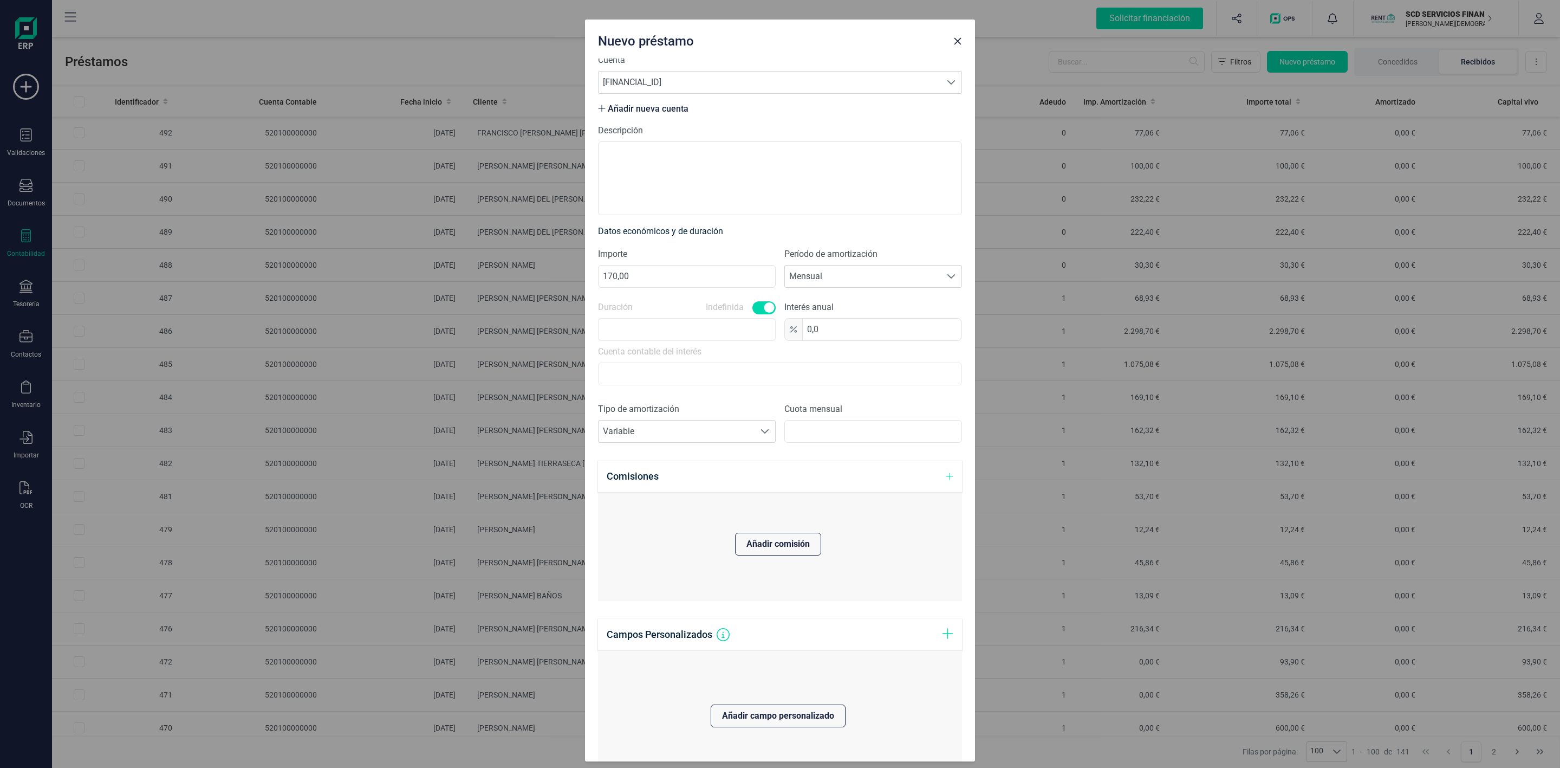
scroll to position [237, 0]
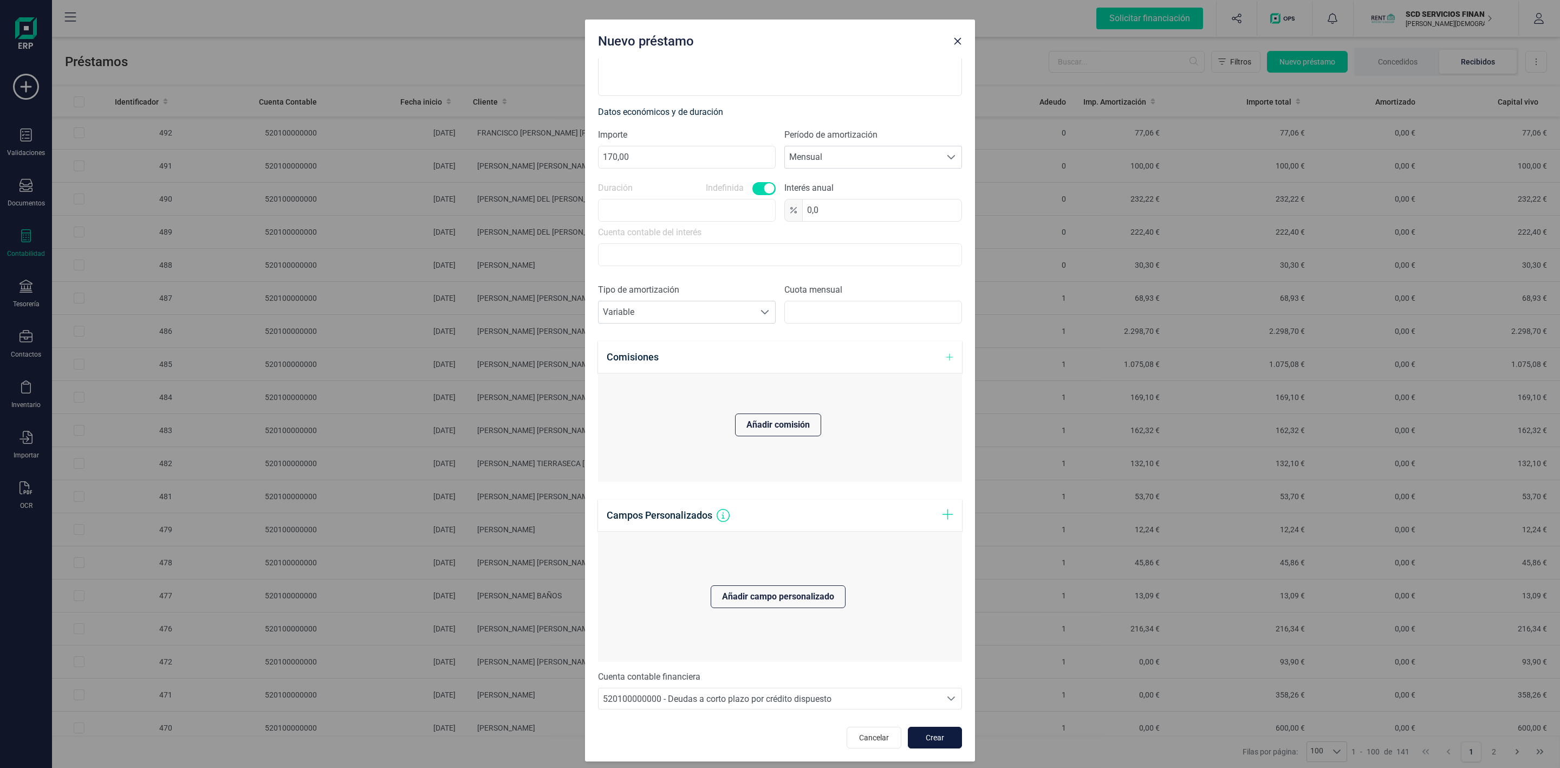
type input "MENSUALIDAD ADELANTO DE ALQUILER"
click at [936, 748] on button "Crear" at bounding box center [935, 737] width 54 height 22
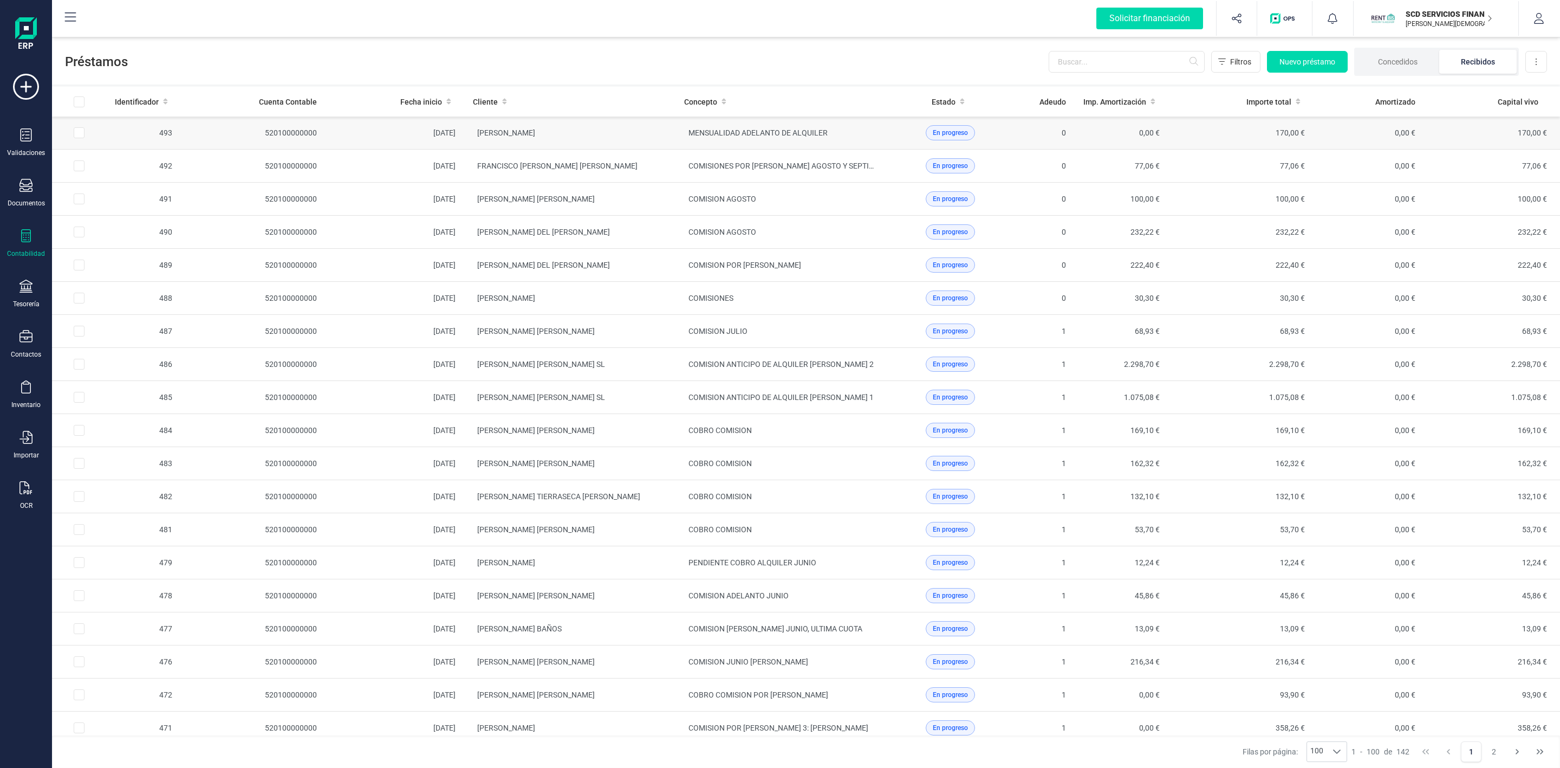
click at [77, 134] on input "Row Selected 9162c5ba-b6be-4488-9513-9e79aa1a3749" at bounding box center [79, 132] width 11 height 11
checkbox input "true"
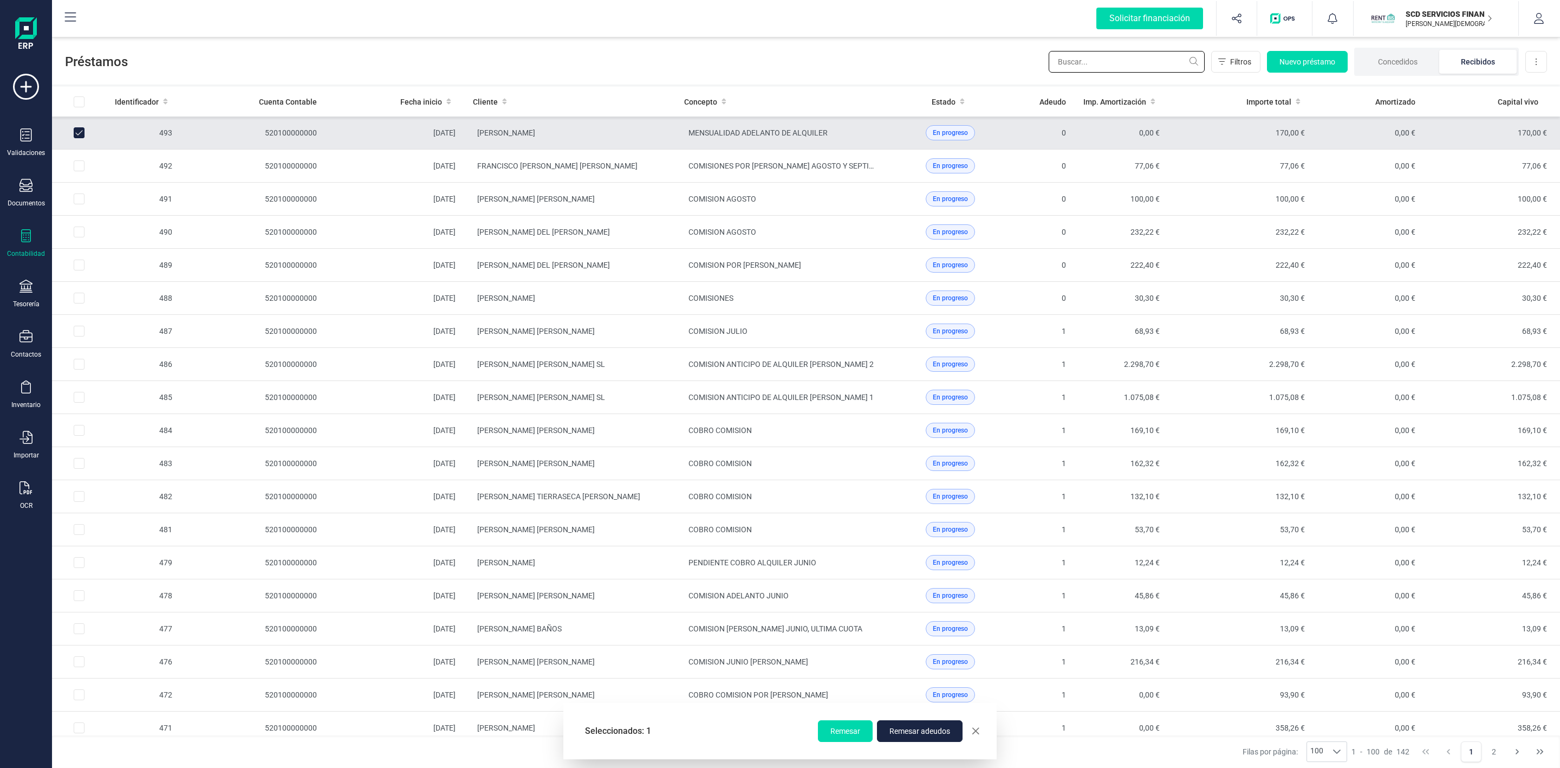
click at [1066, 62] on input "text" at bounding box center [1127, 62] width 156 height 22
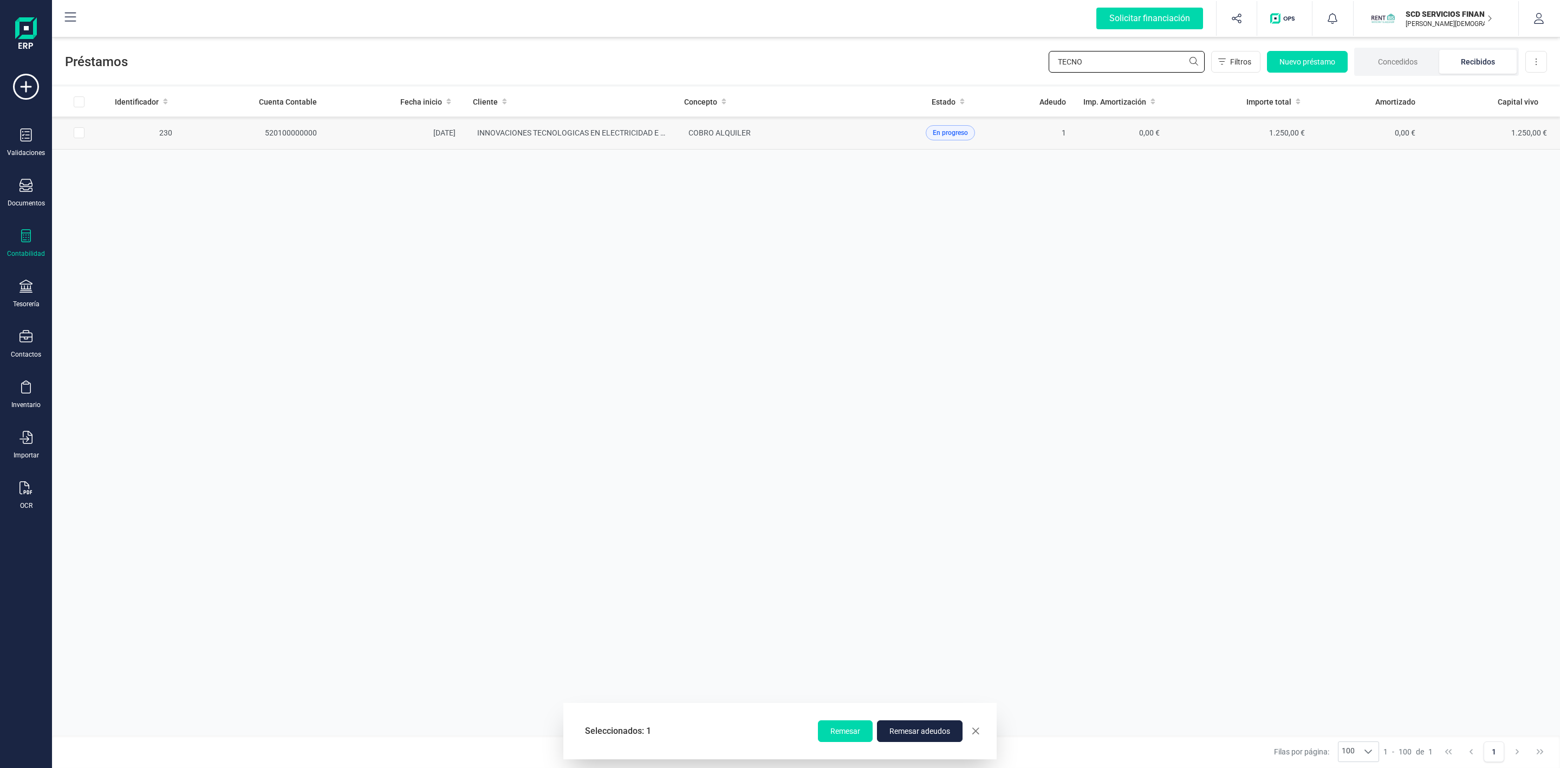
type input "TECNO"
click at [80, 137] on input "Row Selected bc811b48-3308-4f7d-9609-efe6a625e4bb" at bounding box center [79, 132] width 11 height 11
checkbox input "true"
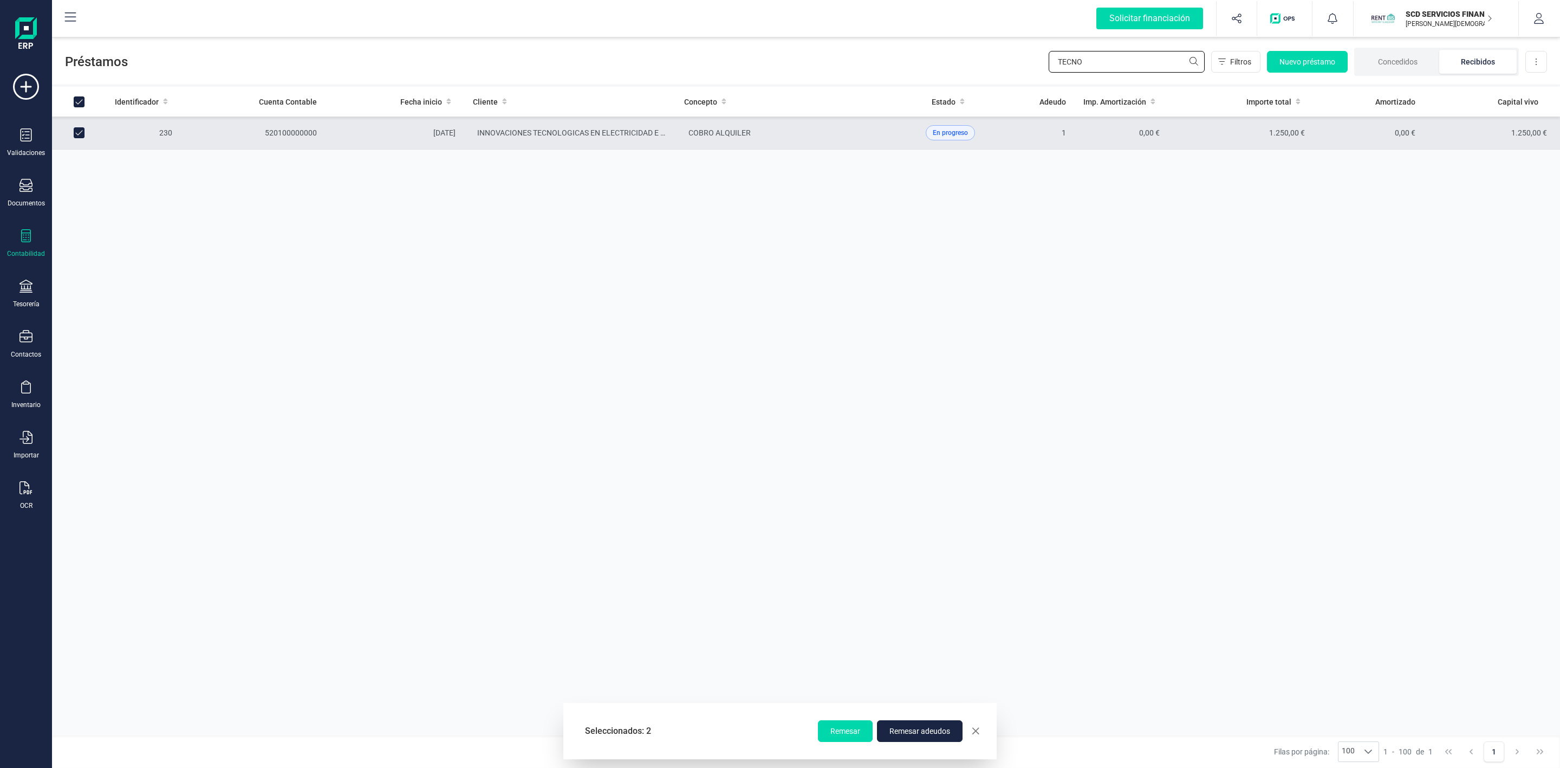
drag, startPoint x: 1148, startPoint y: 62, endPoint x: 964, endPoint y: 70, distance: 184.4
click at [983, 75] on div "Préstamos TECNO Filtros Nuevo préstamo Concedidos Recibidos Descargar Excel" at bounding box center [806, 60] width 1508 height 50
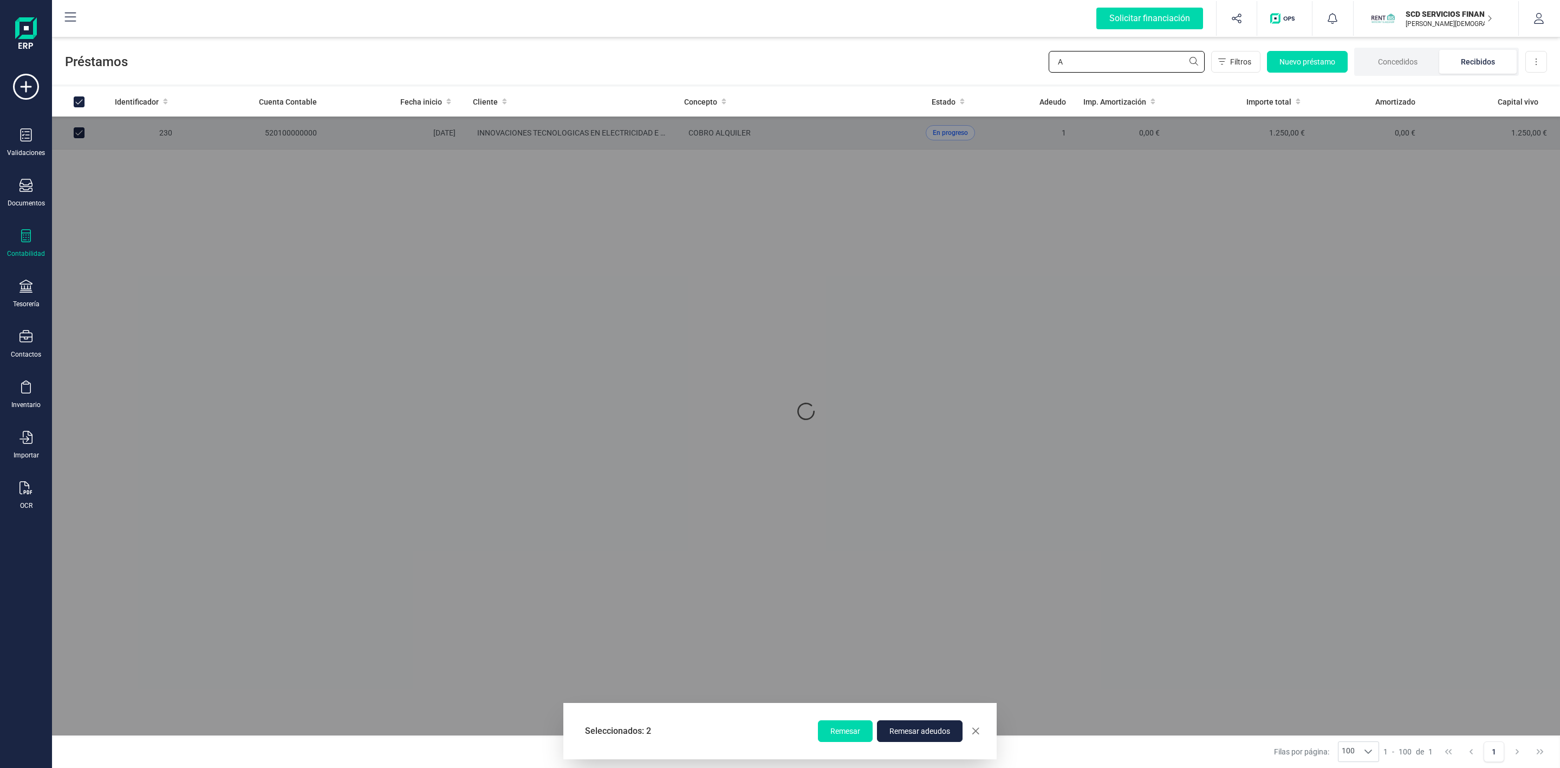
type input "AD"
checkbox input "false"
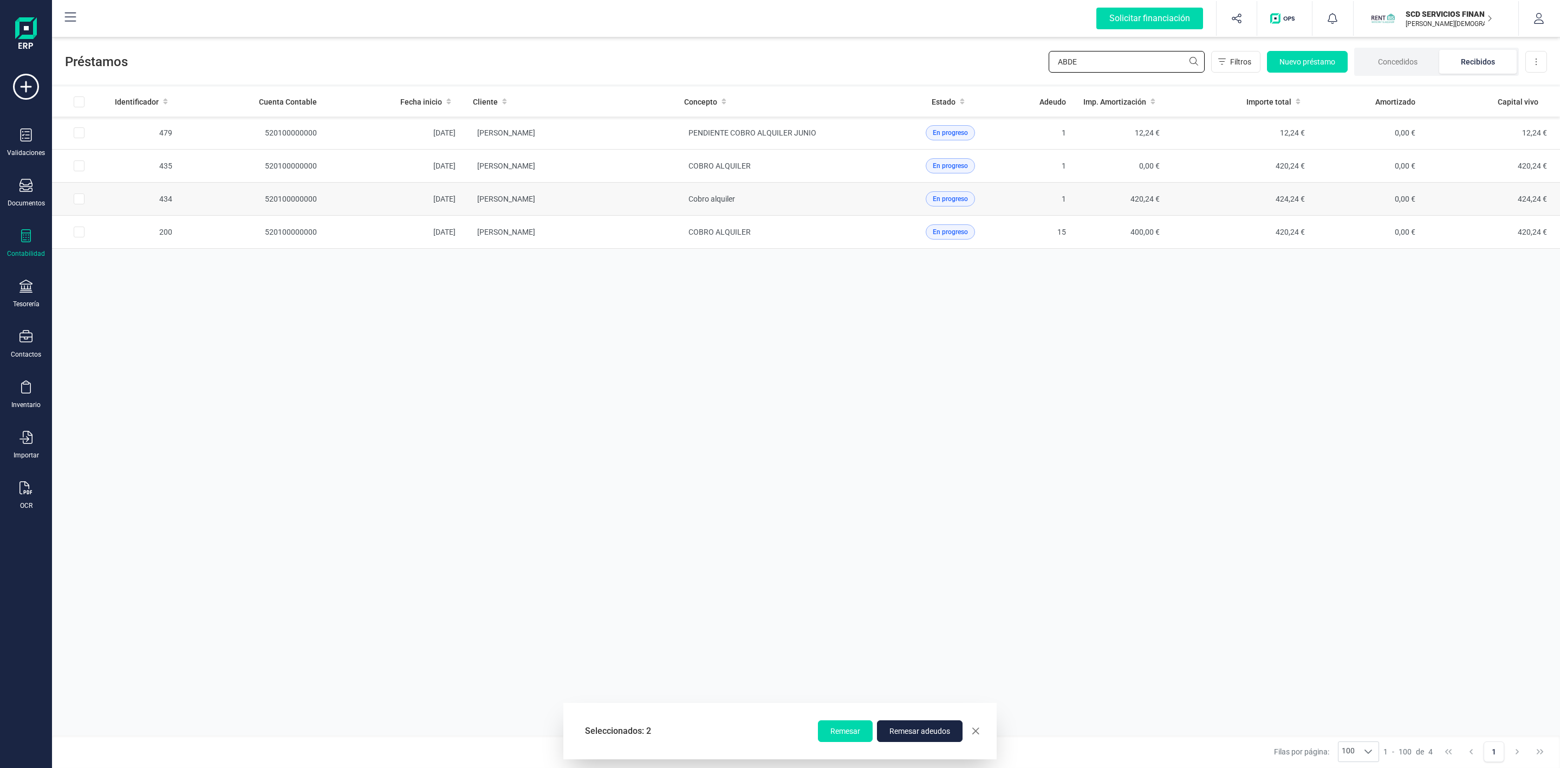
type input "ABDE"
click at [76, 200] on input "Row Selected 4b56ef2c-fbdf-4399-8e11-4fc19486c0a5" at bounding box center [79, 198] width 11 height 11
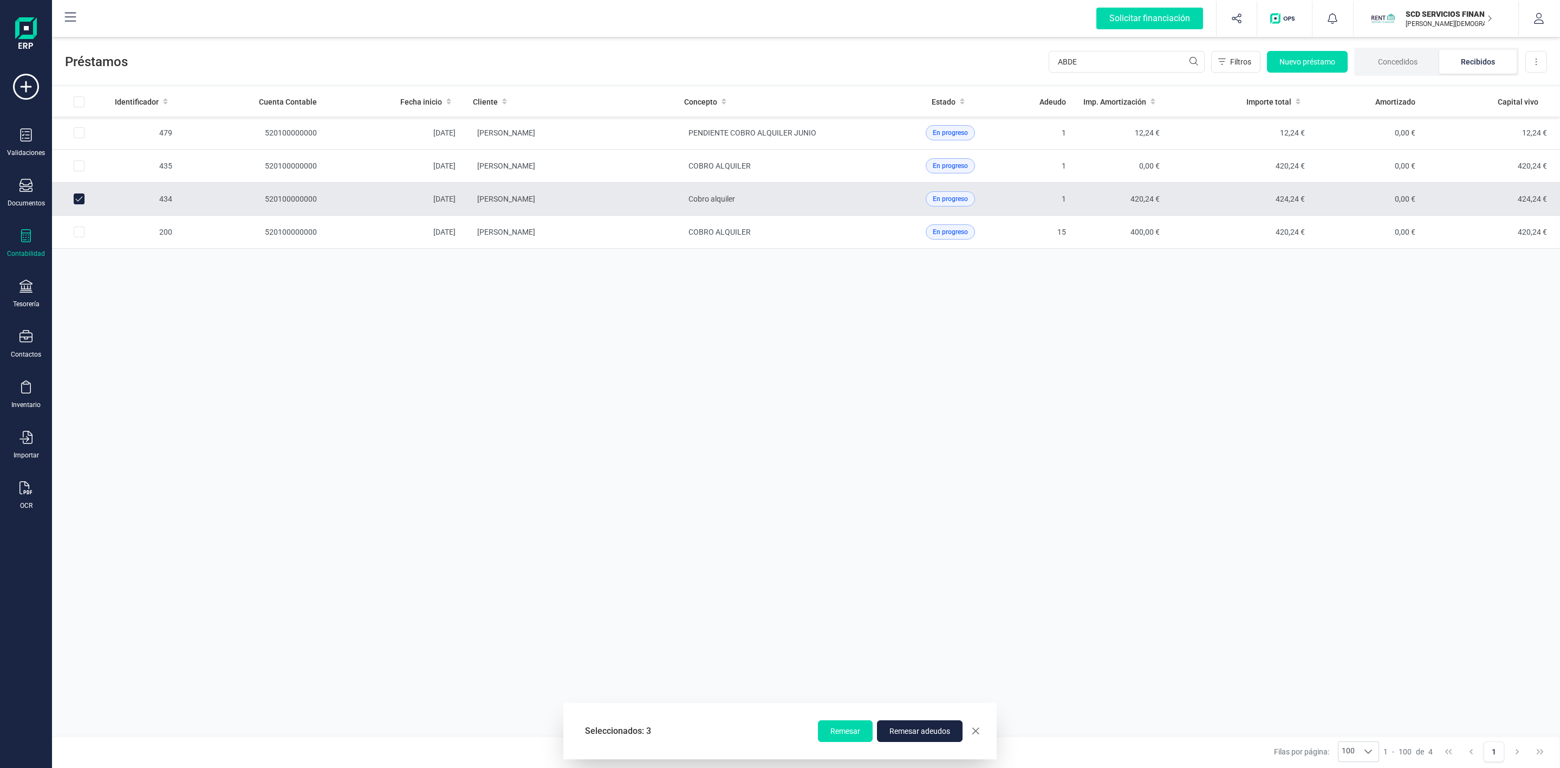
click at [76, 198] on input "Row Unselected 4b56ef2c-fbdf-4399-8e11-4fc19486c0a5" at bounding box center [79, 198] width 11 height 11
checkbox input "false"
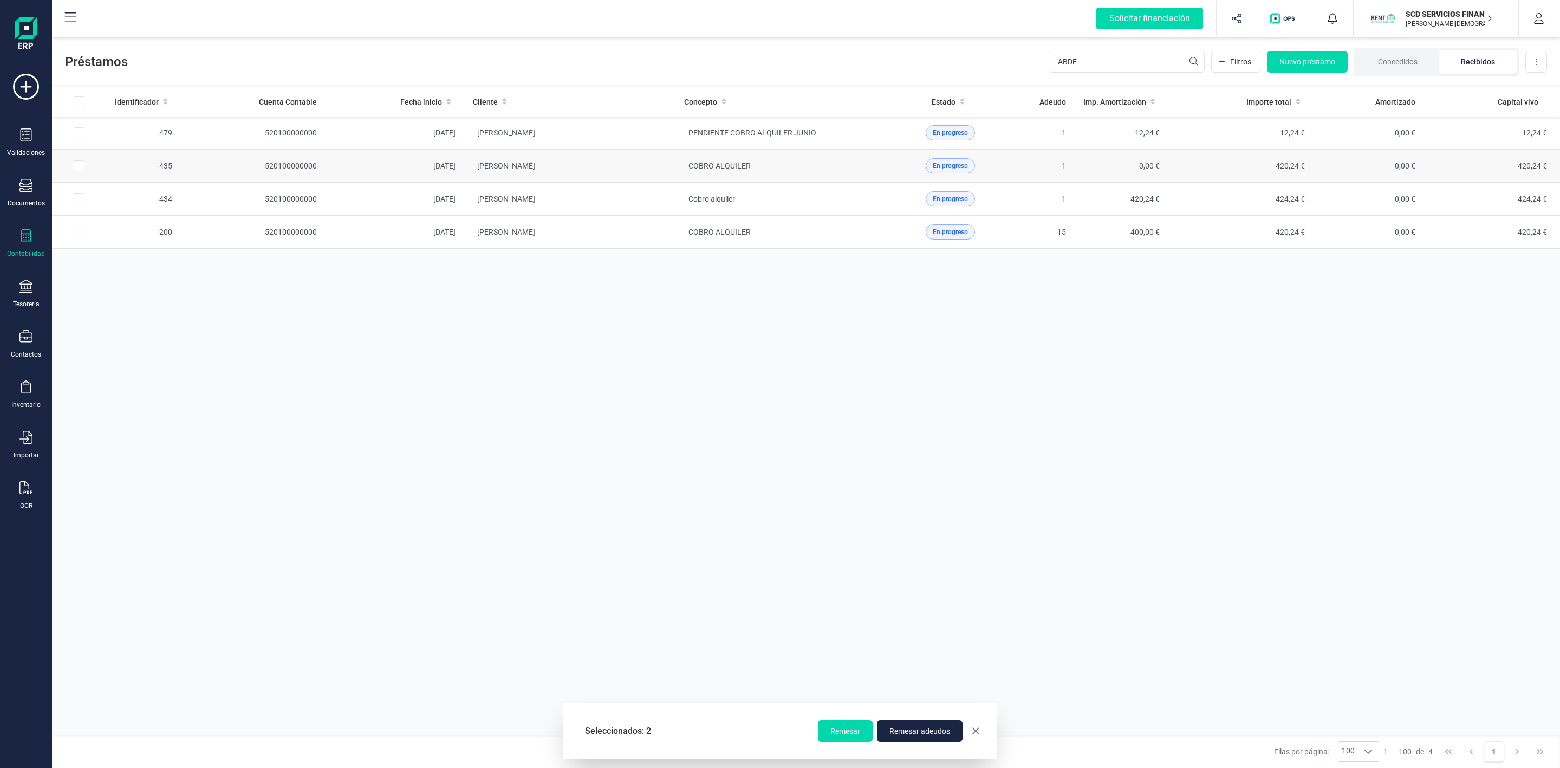
click at [82, 170] on input "Row Selected 31c63040-f4ae-45fa-8f1e-c95d494fc3f7" at bounding box center [79, 165] width 11 height 11
checkbox input "true"
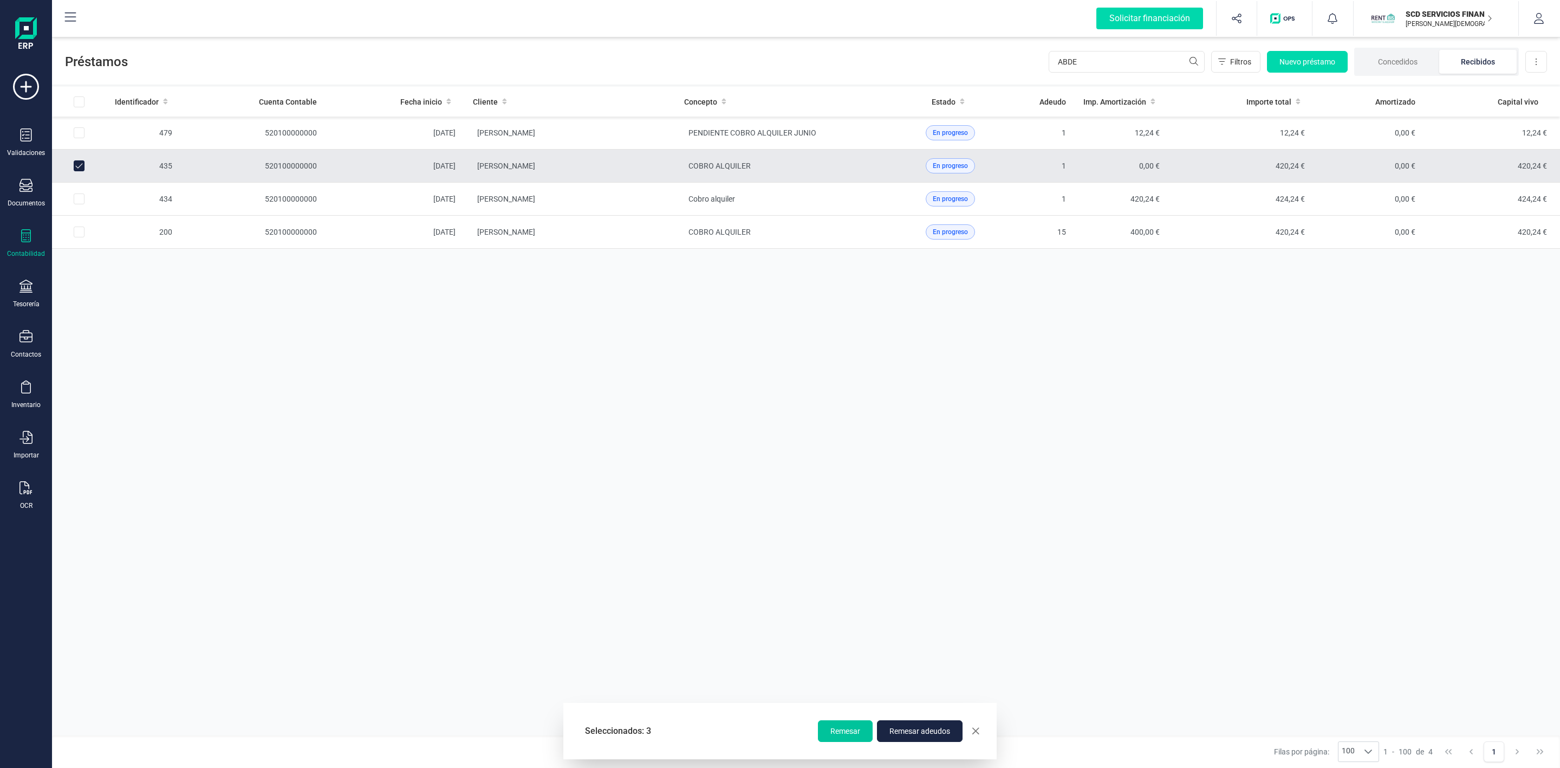
click at [852, 729] on span "Remesar" at bounding box center [845, 730] width 30 height 11
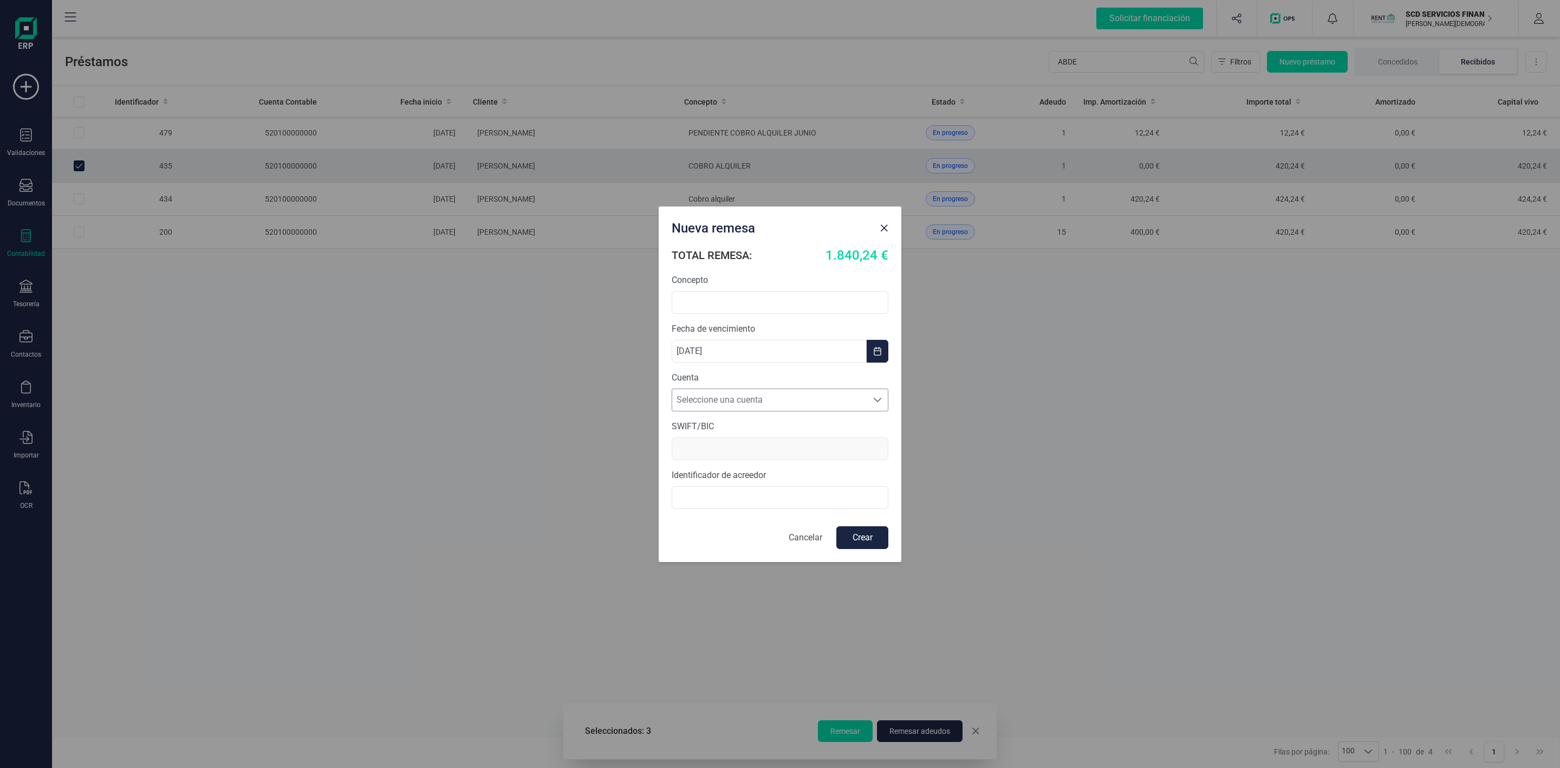
click at [728, 399] on span "Seleccione una cuenta" at bounding box center [769, 400] width 195 height 22
click at [717, 420] on li "ES4531590078592882909423" at bounding box center [780, 427] width 217 height 22
type input "BCOEESMM159"
drag, startPoint x: 737, startPoint y: 499, endPoint x: 647, endPoint y: 497, distance: 89.9
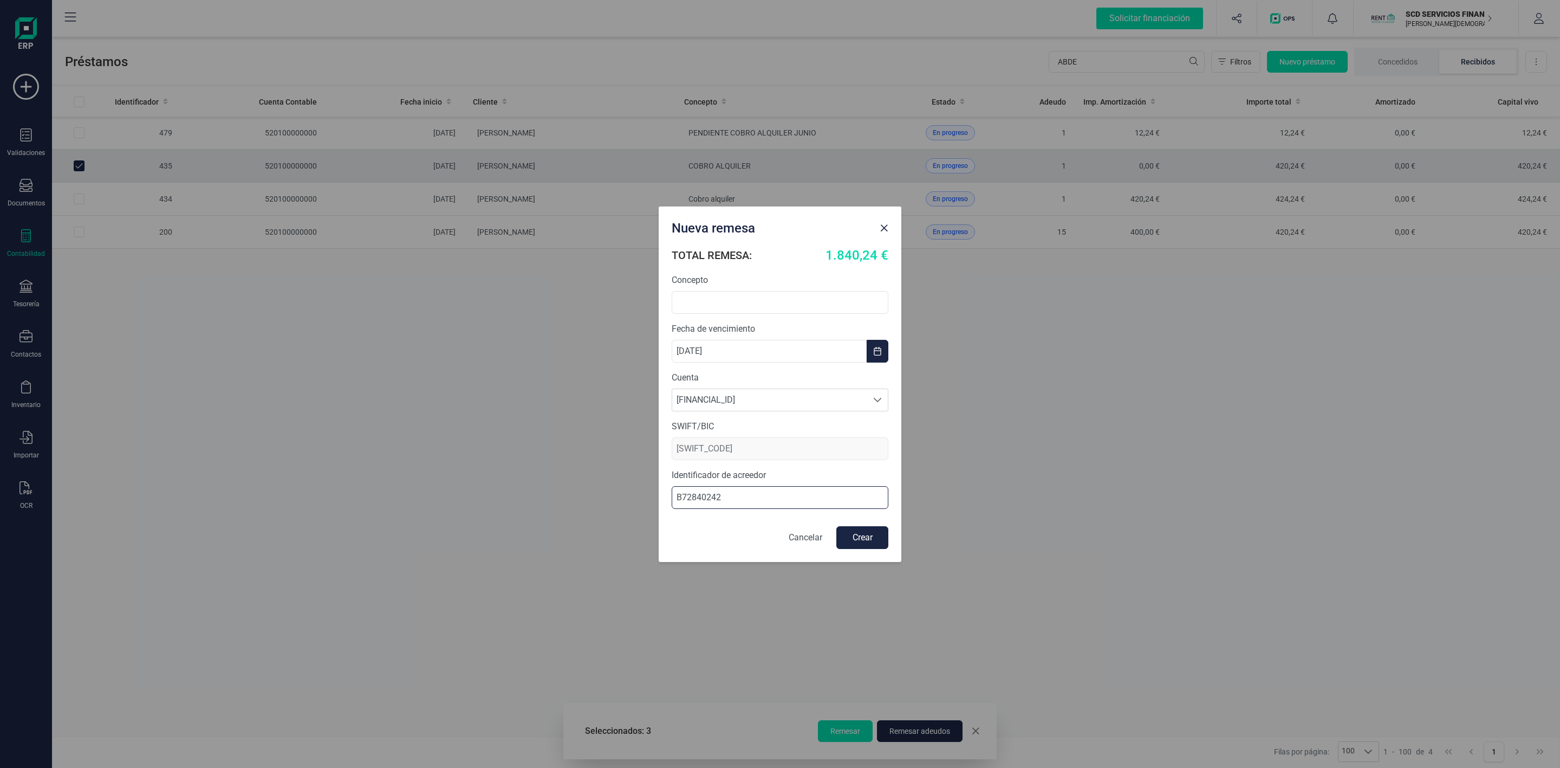
click at [647, 497] on div "Nueva remesa TOTAL REMESA: 1.840,24 € Concepto Fecha de vencimiento 01/10/2025 …" at bounding box center [780, 384] width 1560 height 768
click at [682, 497] on input "B72840242" at bounding box center [780, 497] width 217 height 23
click at [677, 499] on input "B72840242" at bounding box center [780, 497] width 217 height 23
type input "ES90000B72840242"
click at [705, 300] on input "text" at bounding box center [780, 302] width 217 height 23
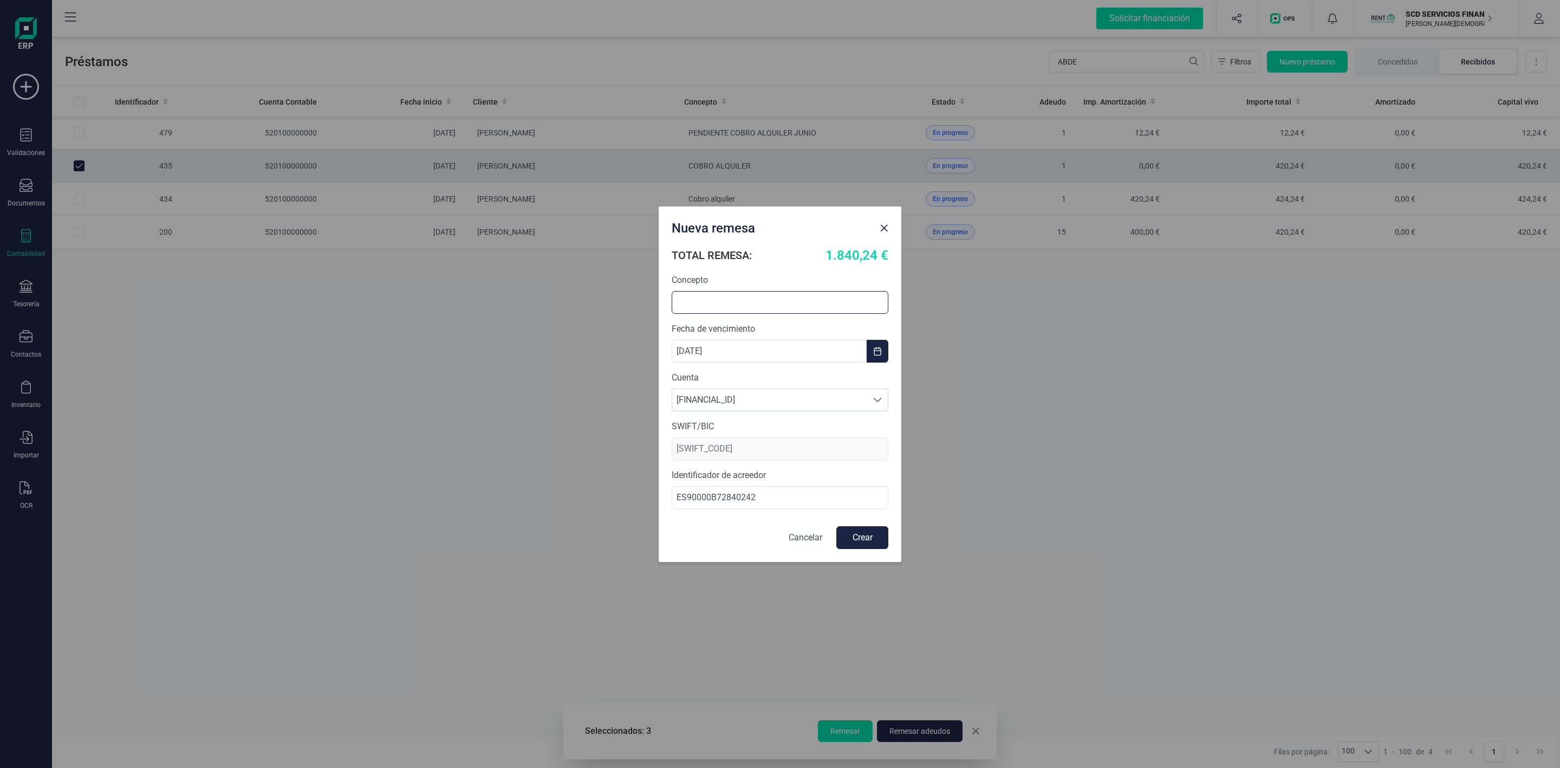
click at [704, 301] on input "text" at bounding box center [780, 302] width 217 height 23
type input "c"
click at [790, 295] on input "COBRO ALQUILERES OCTUB RE" at bounding box center [780, 302] width 217 height 23
type input "COBRO ALQUILERES OCTUBRE"
click at [853, 542] on button "Crear" at bounding box center [862, 537] width 52 height 23
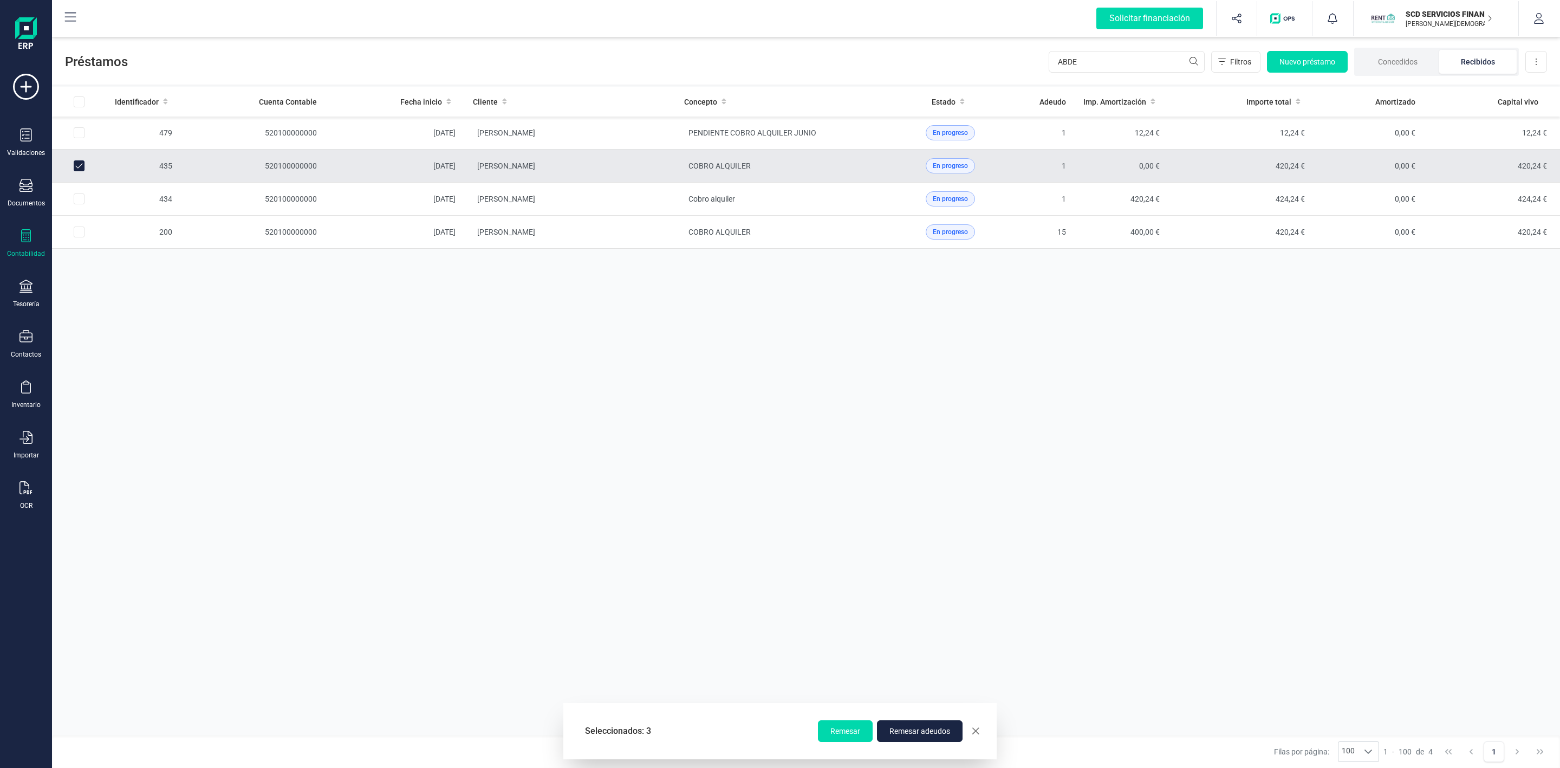
checkbox input "false"
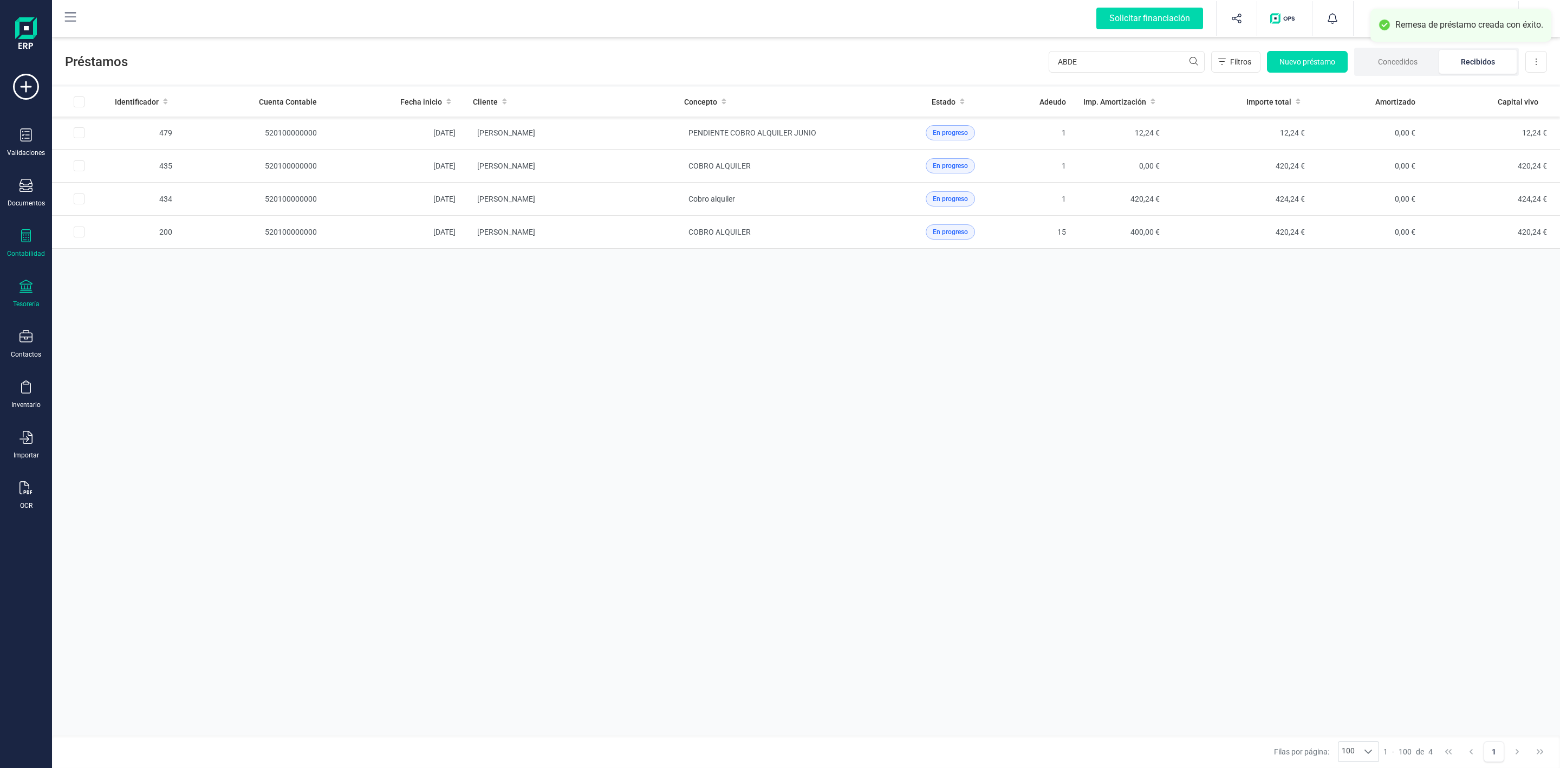
click at [25, 293] on icon at bounding box center [26, 286] width 13 height 13
click at [129, 260] on span "Remesas" at bounding box center [114, 256] width 59 height 13
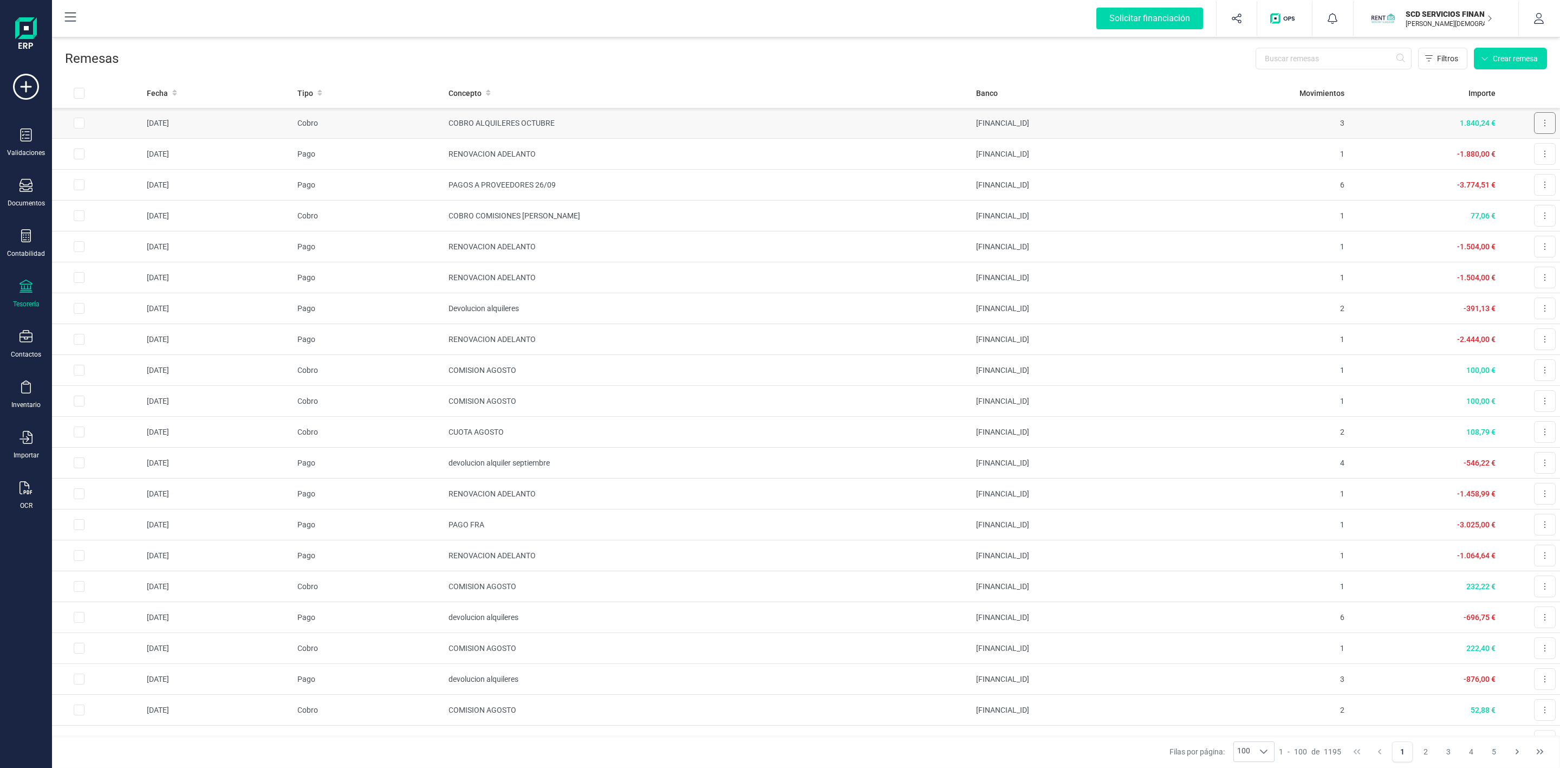
click at [1544, 125] on icon at bounding box center [1545, 123] width 2 height 9
click at [1485, 153] on span "Descargar documento" at bounding box center [1509, 149] width 75 height 11
click at [26, 239] on icon at bounding box center [26, 235] width 13 height 13
click at [96, 273] on span "Préstamos" at bounding box center [117, 277] width 65 height 13
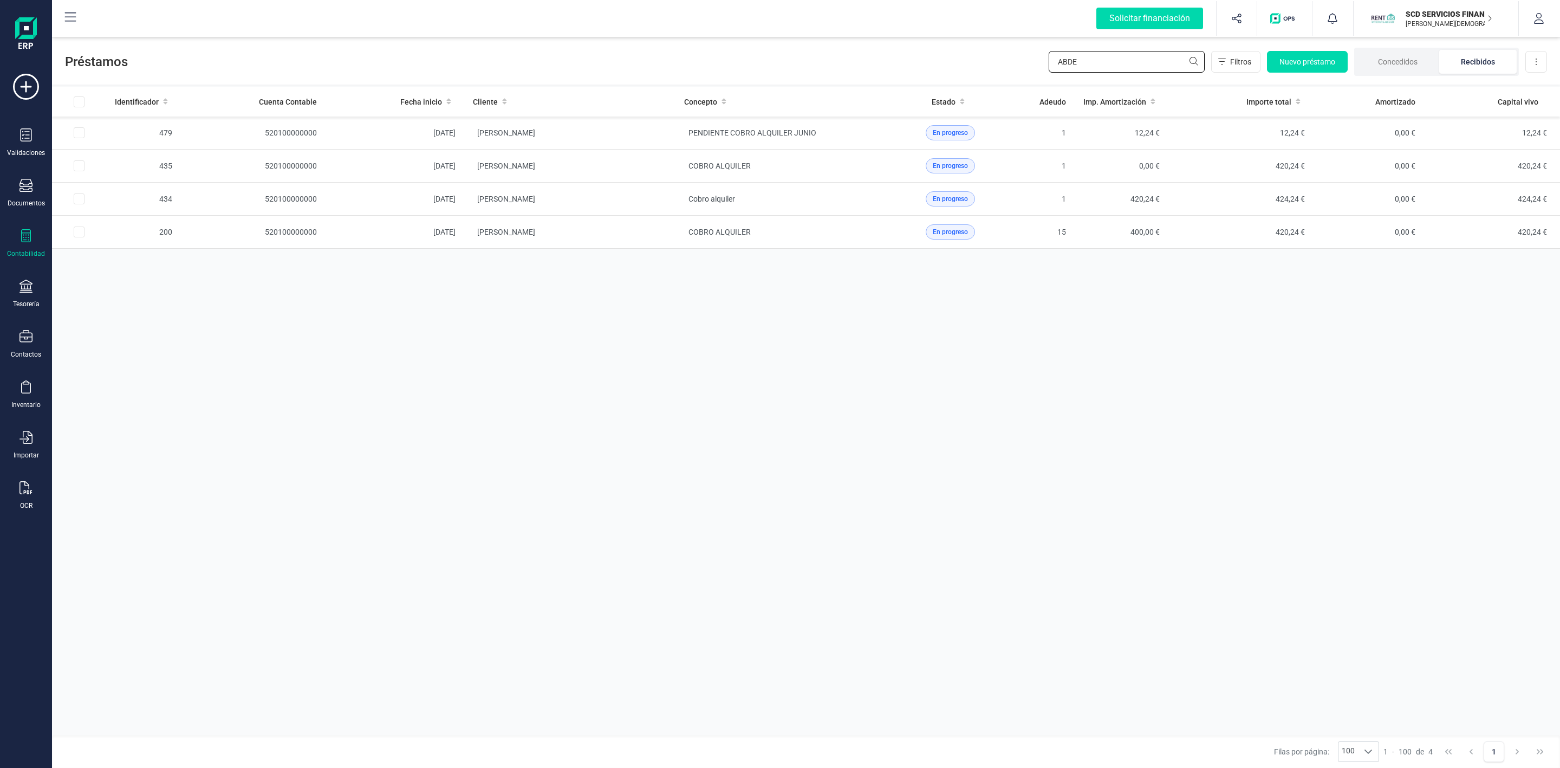
drag, startPoint x: 1110, startPoint y: 54, endPoint x: 980, endPoint y: 56, distance: 130.0
click at [995, 60] on div "Préstamos ABDE Filtros Nuevo préstamo Concedidos Recibidos Descargar Excel" at bounding box center [806, 60] width 1508 height 50
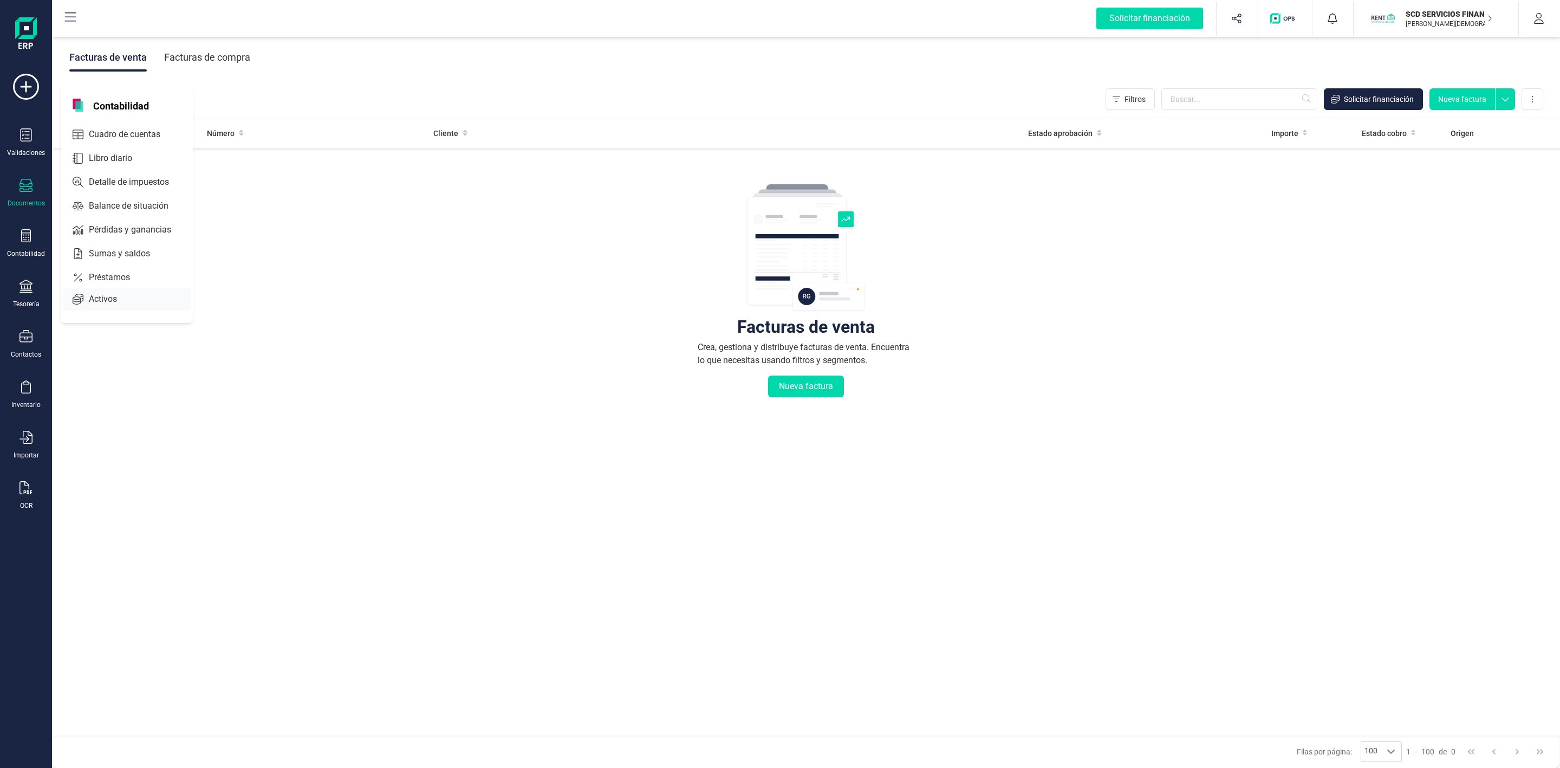
click at [106, 282] on span "Préstamos" at bounding box center [117, 277] width 65 height 13
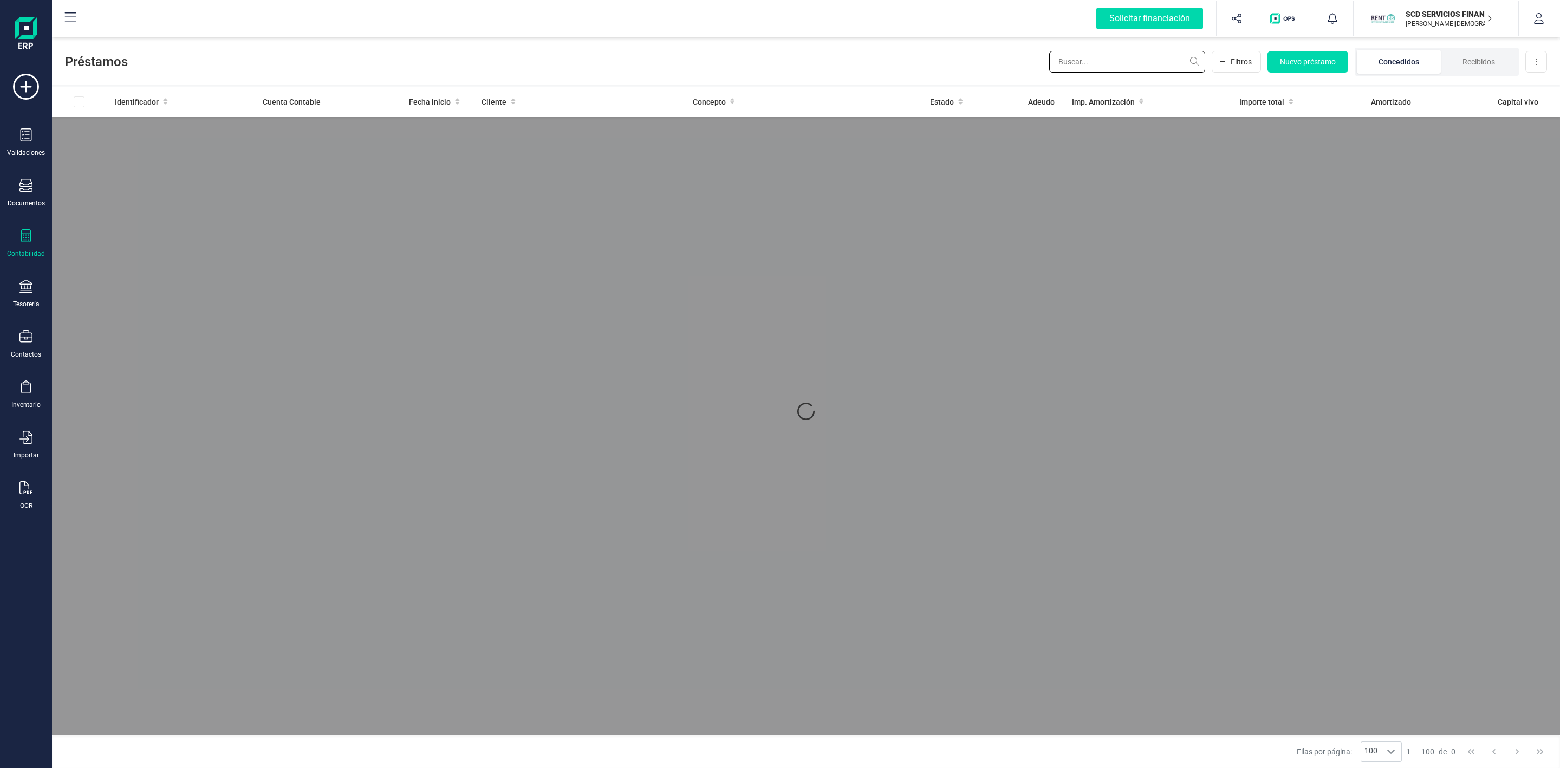
click at [1086, 64] on input "text" at bounding box center [1127, 62] width 156 height 22
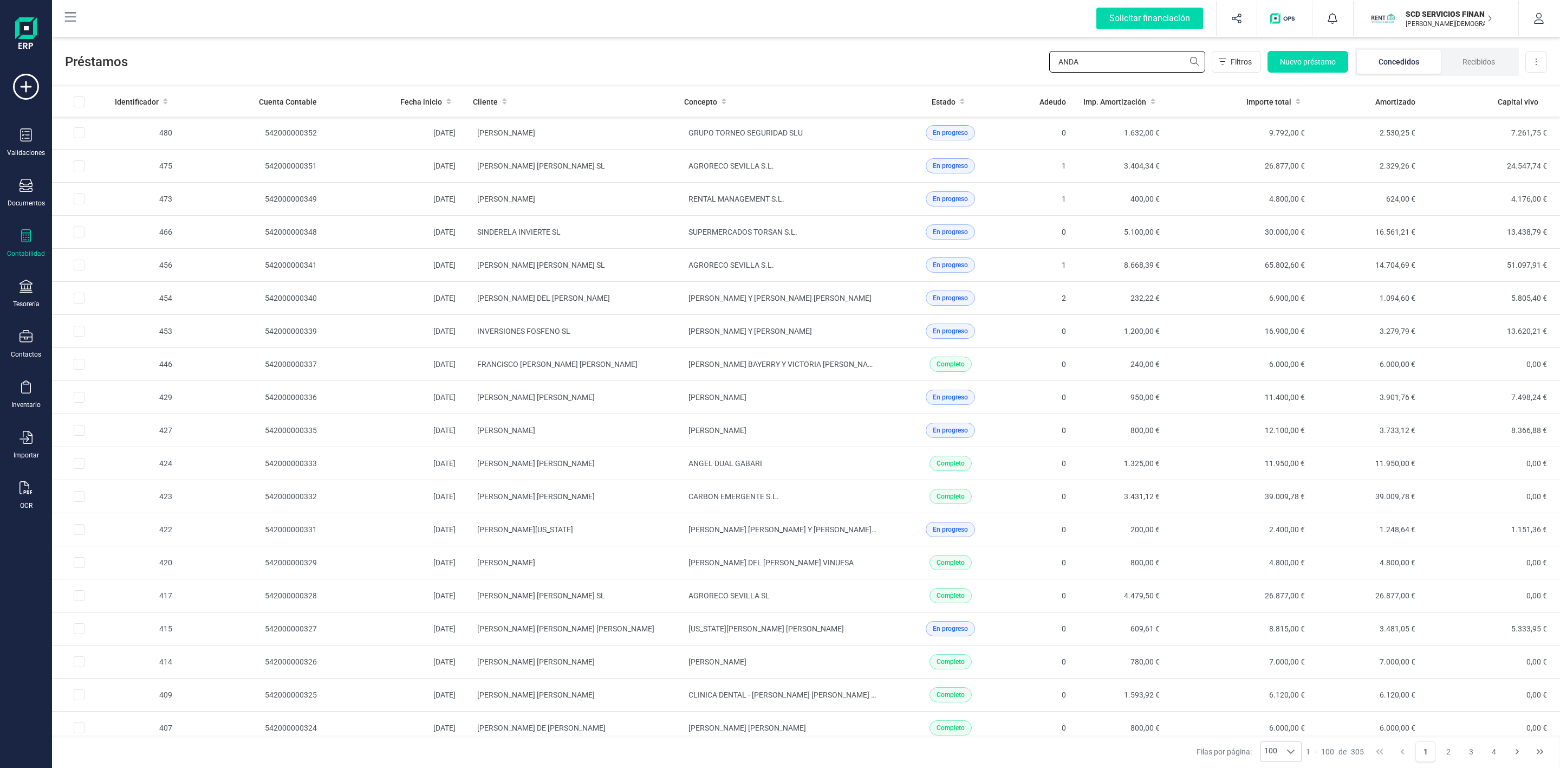
type input "ANDAL"
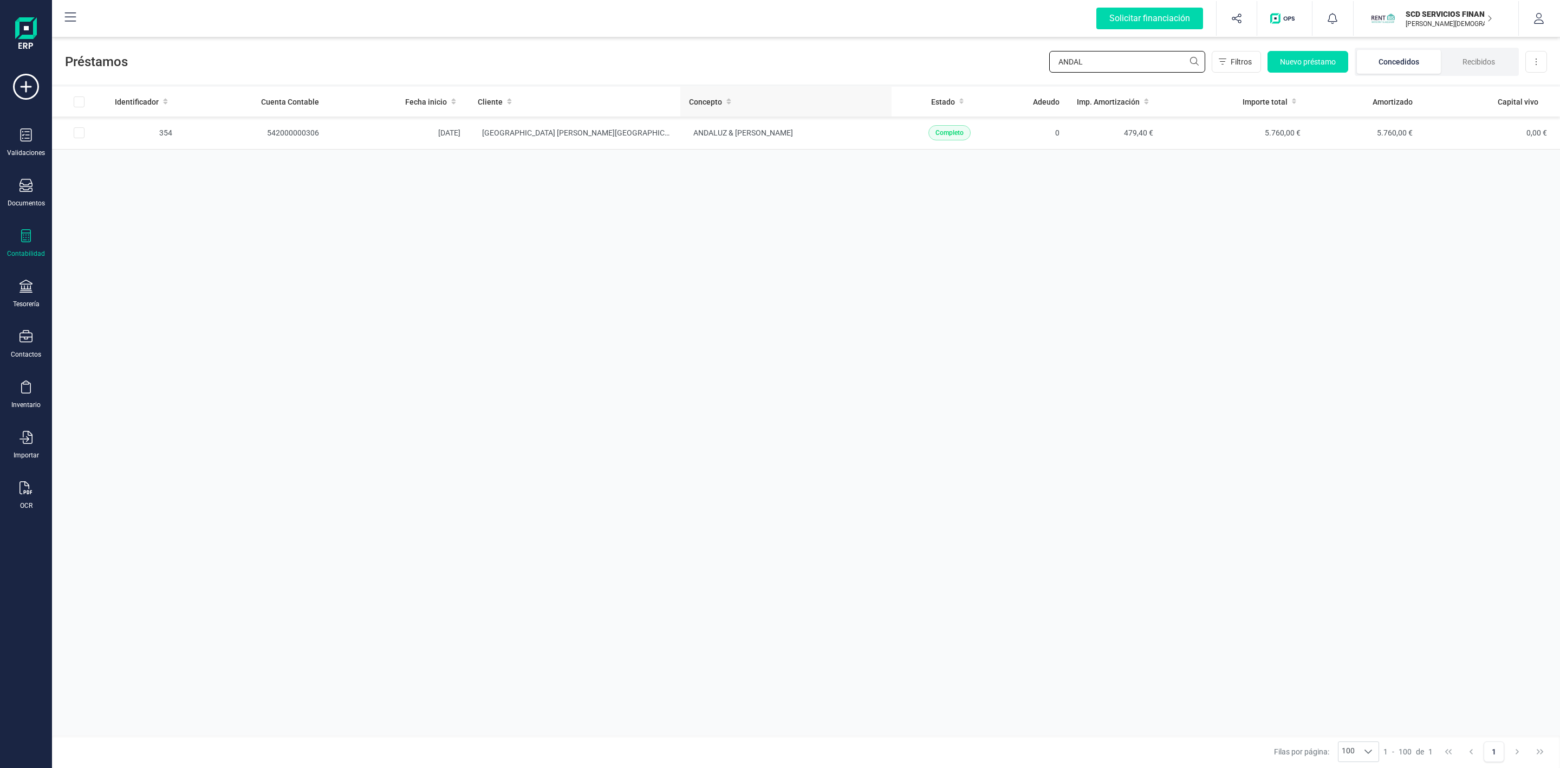
drag, startPoint x: 1118, startPoint y: 59, endPoint x: 845, endPoint y: 89, distance: 274.7
click at [854, 88] on div "Préstamos ANDAL Filtros Nuevo préstamo Concedidos Recibidos Descargar Excel Ide…" at bounding box center [806, 401] width 1508 height 733
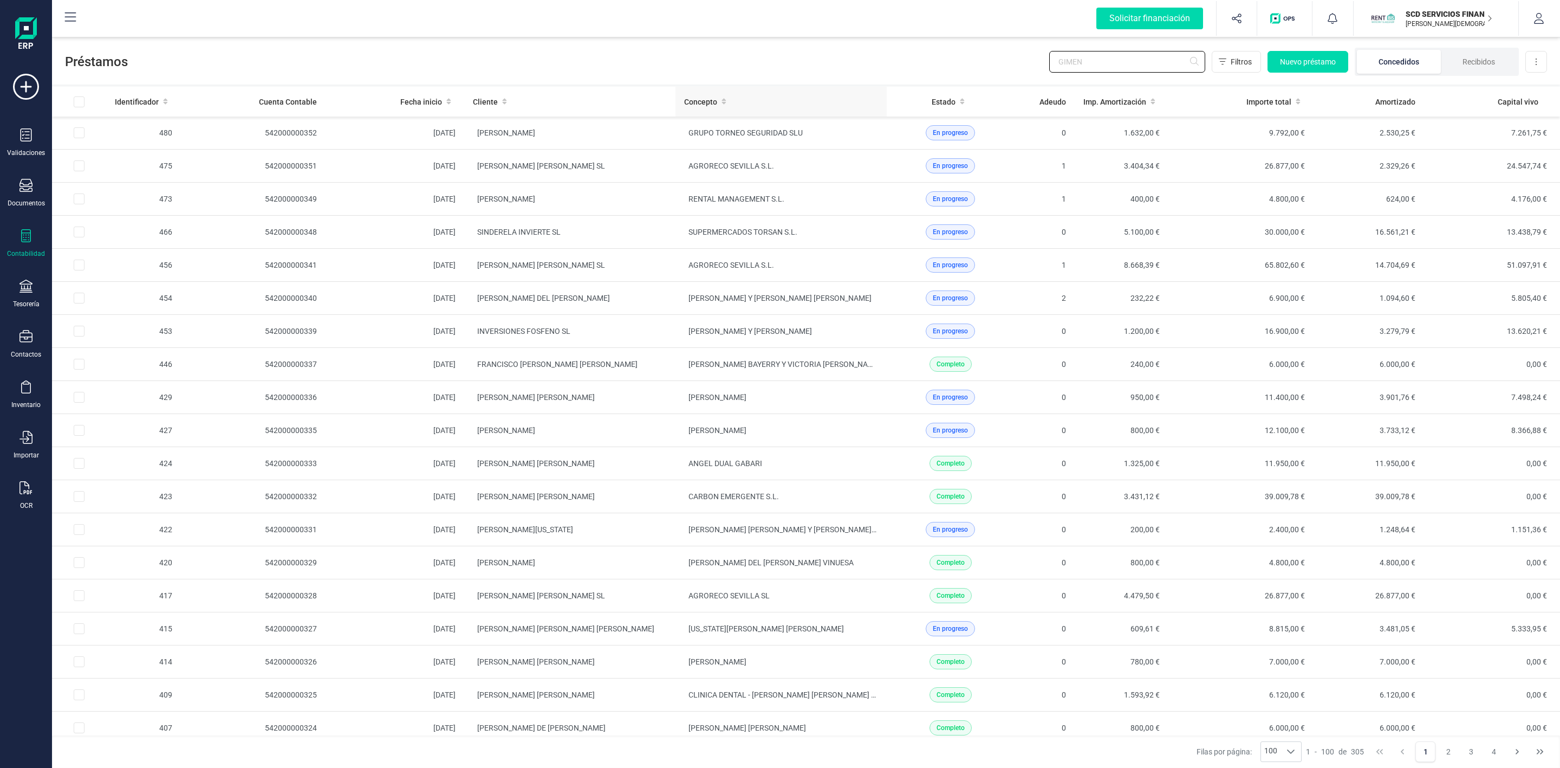
type input "GIMENO"
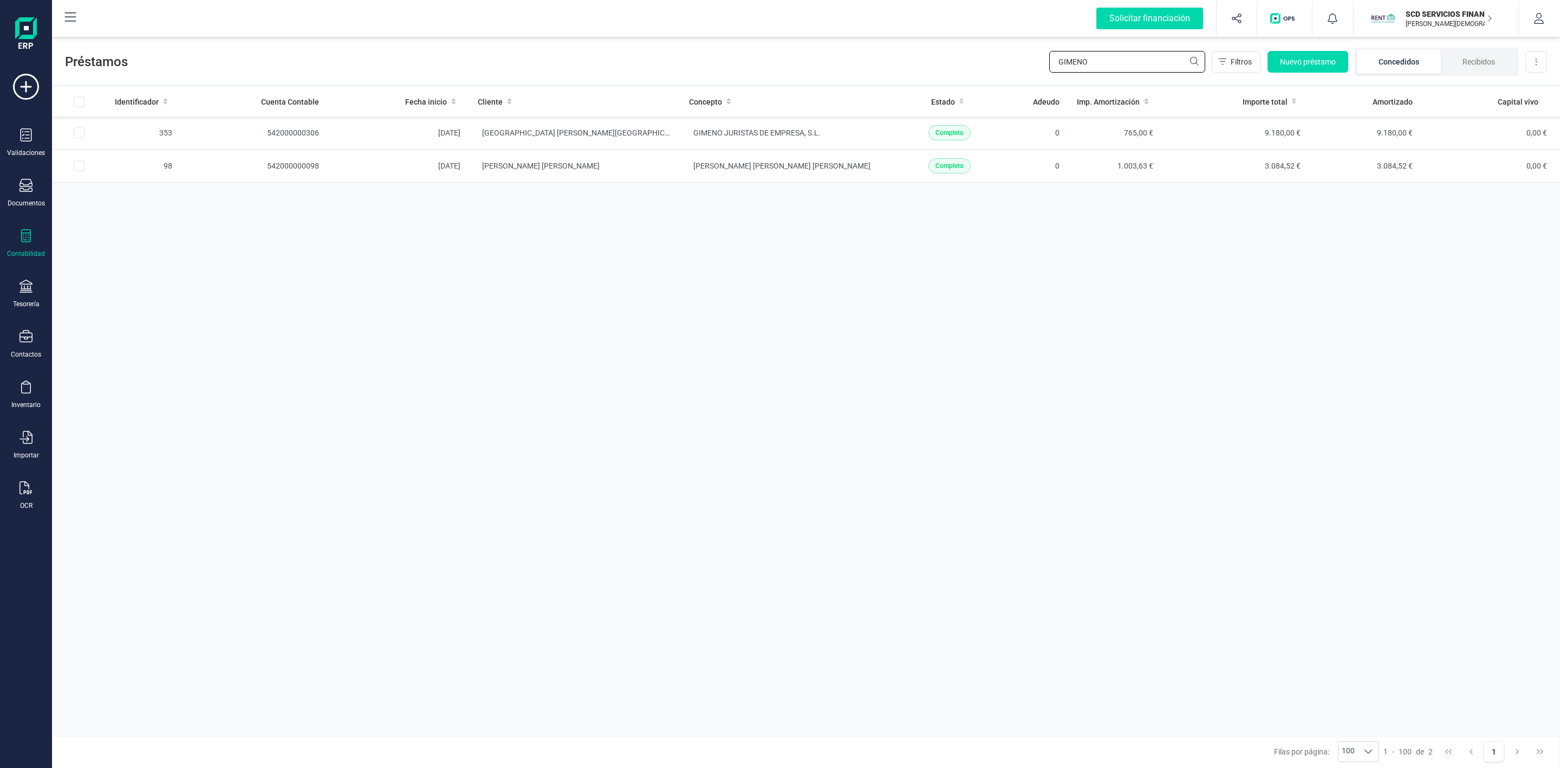
drag, startPoint x: 981, startPoint y: 57, endPoint x: 959, endPoint y: 48, distance: 23.3
click at [964, 57] on div "Préstamos GIMENO Filtros Nuevo préstamo Concedidos Recibidos Descargar Excel" at bounding box center [806, 60] width 1508 height 50
